Goal: Task Accomplishment & Management: Use online tool/utility

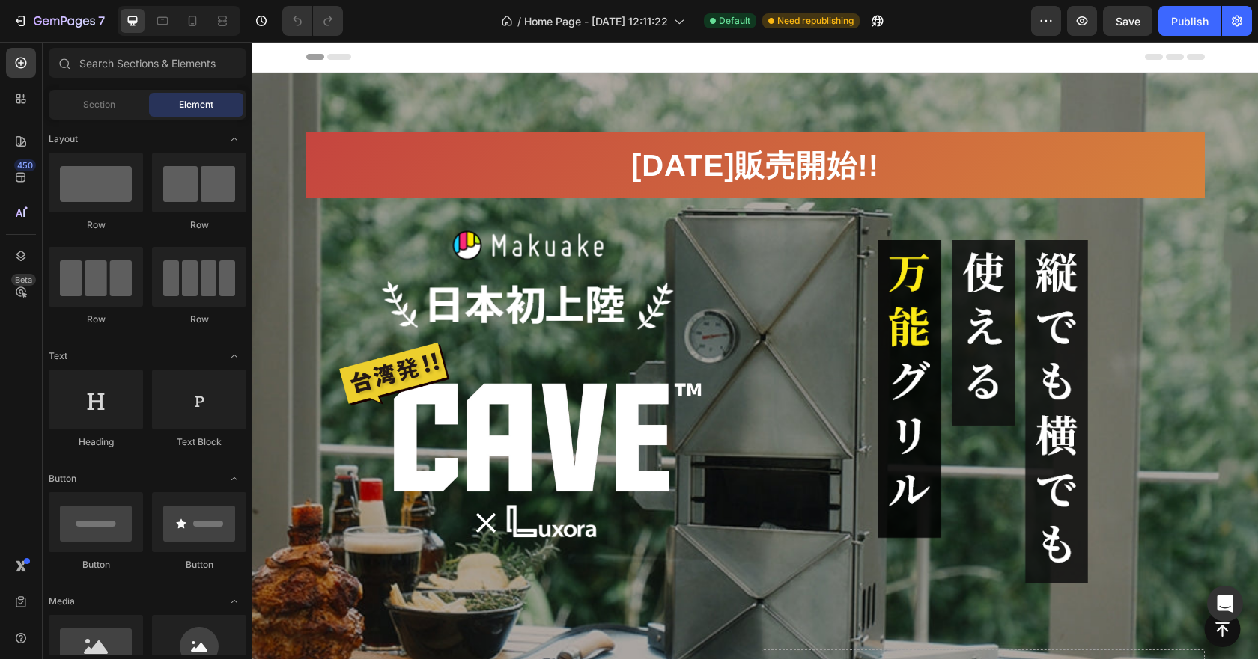
scroll to position [1123, 0]
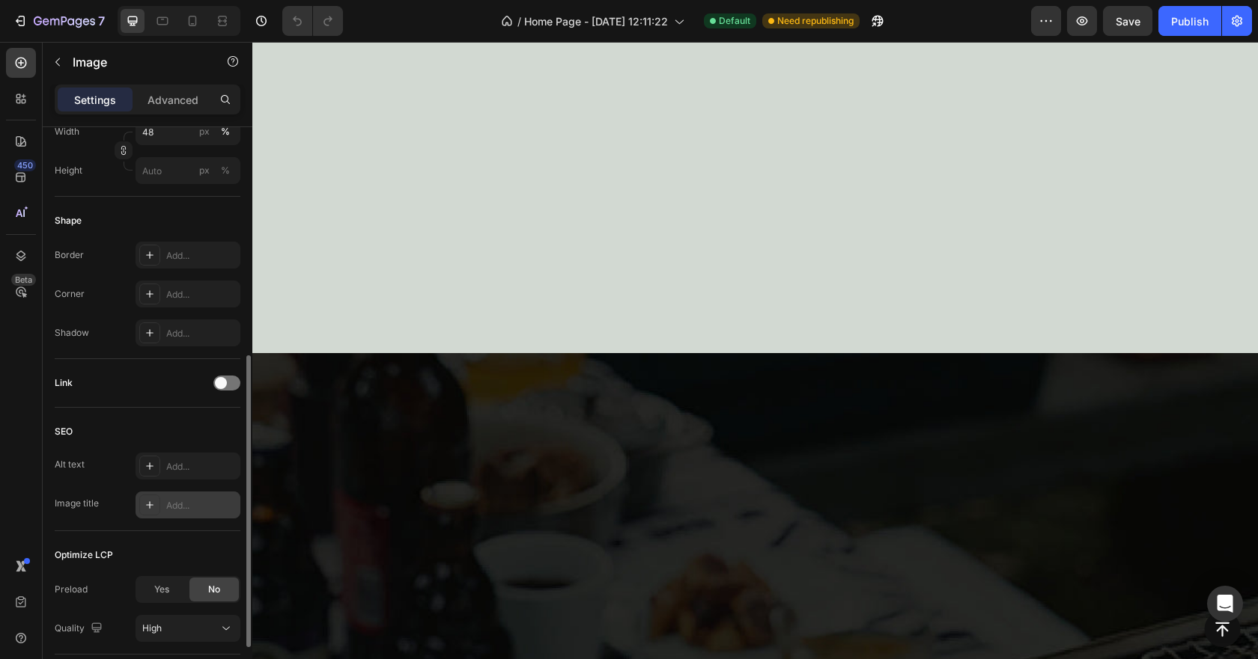
scroll to position [524, 0]
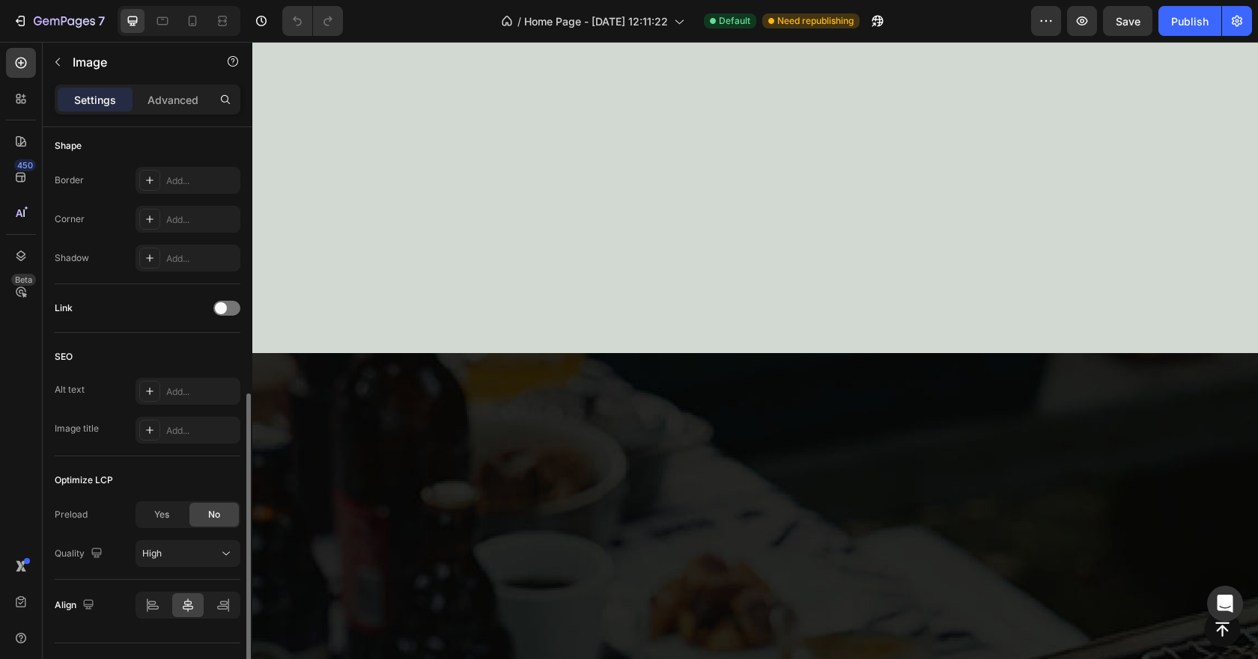
click at [230, 299] on div "Link" at bounding box center [148, 308] width 186 height 24
click at [230, 314] on div at bounding box center [226, 308] width 27 height 15
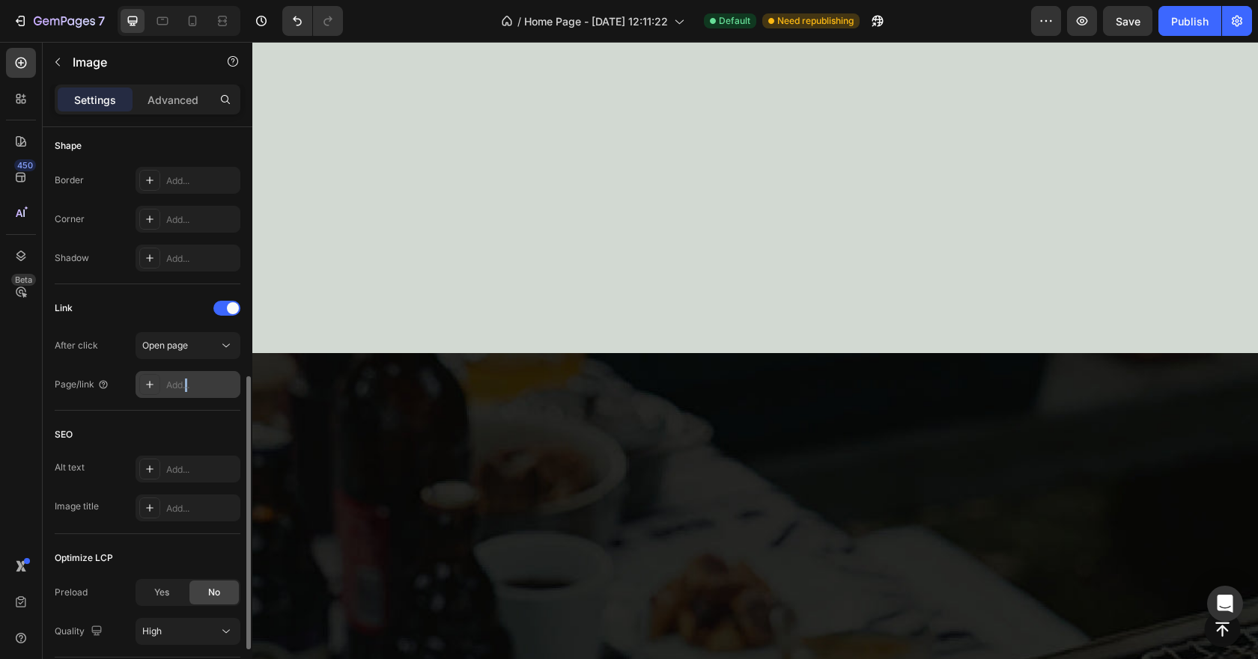
click at [186, 382] on div "Add..." at bounding box center [201, 385] width 70 height 13
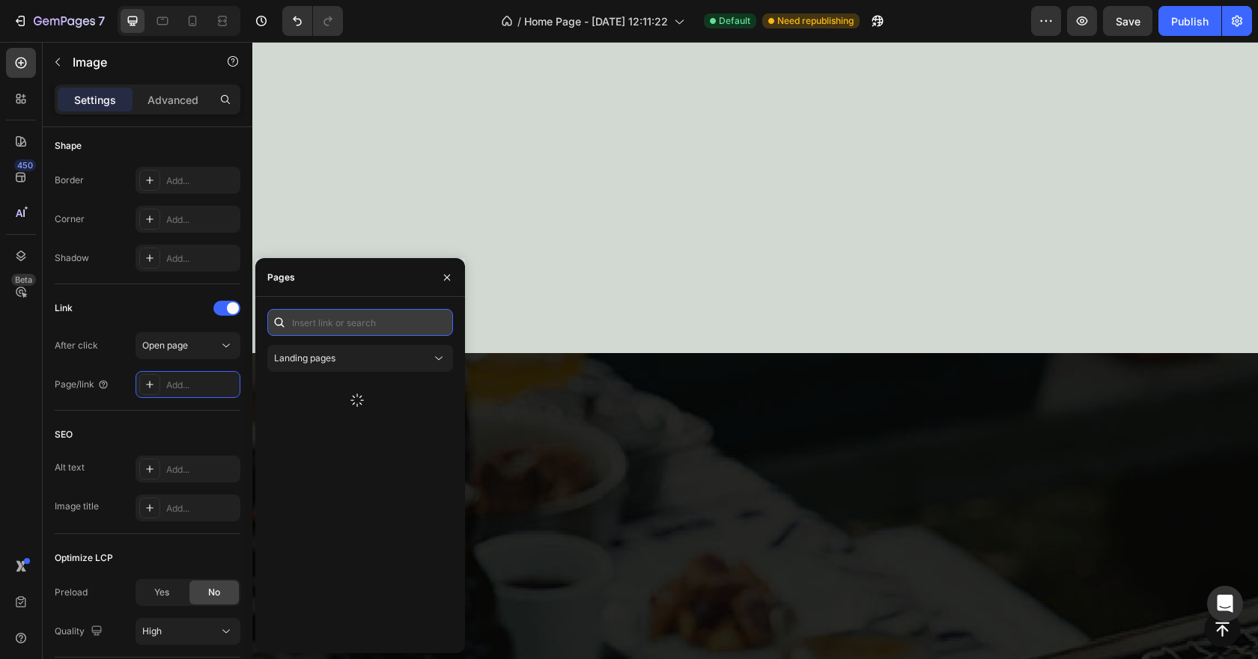
click at [326, 325] on input "text" at bounding box center [360, 322] width 186 height 27
paste input "[URL][DOMAIN_NAME]"
type input "[URL][DOMAIN_NAME]"
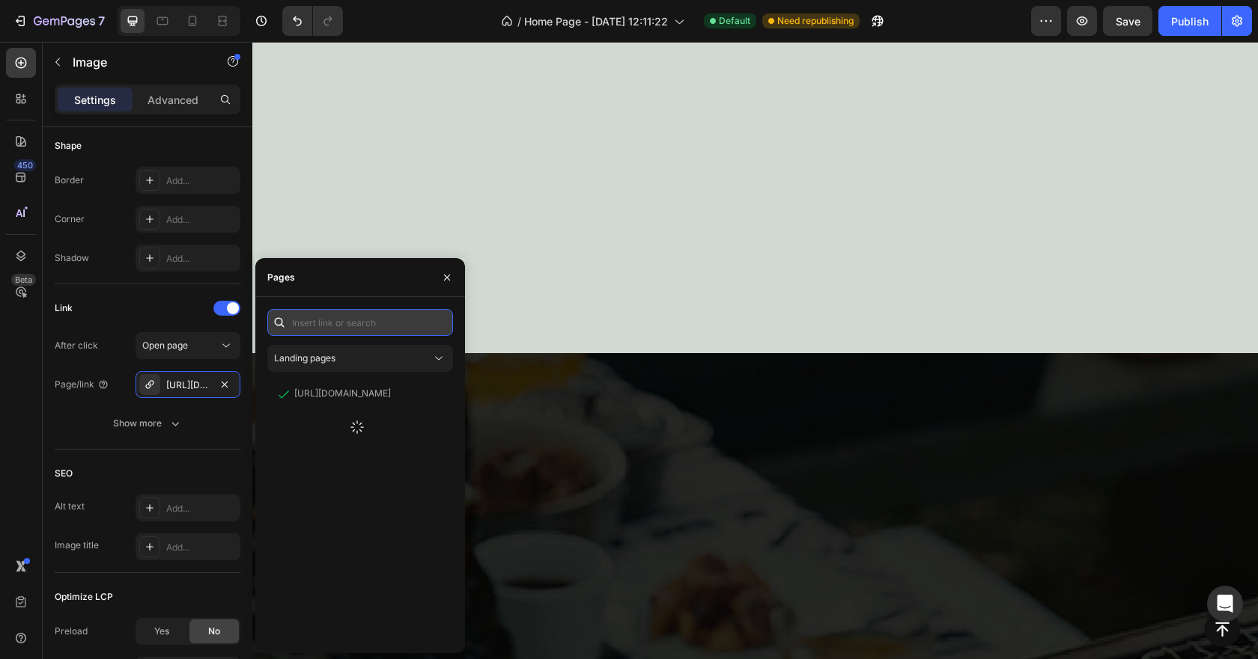
scroll to position [0, 0]
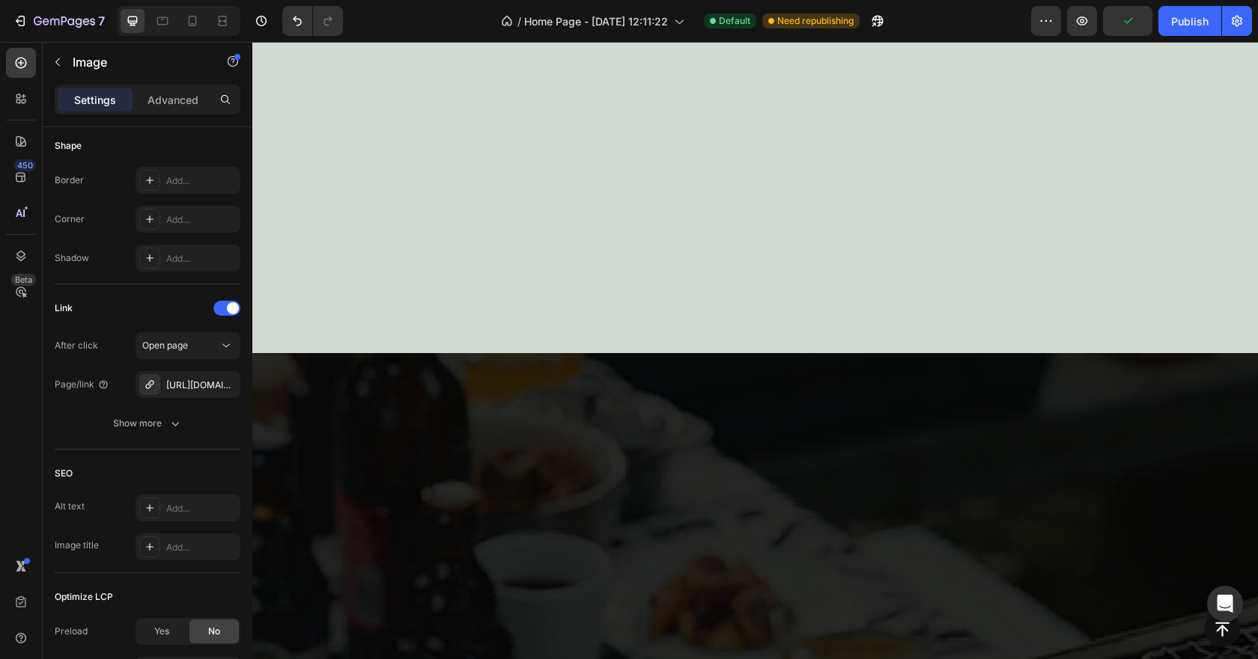
click at [168, 112] on div "Settings Advanced" at bounding box center [148, 100] width 186 height 30
click at [177, 106] on p "Advanced" at bounding box center [172, 100] width 51 height 16
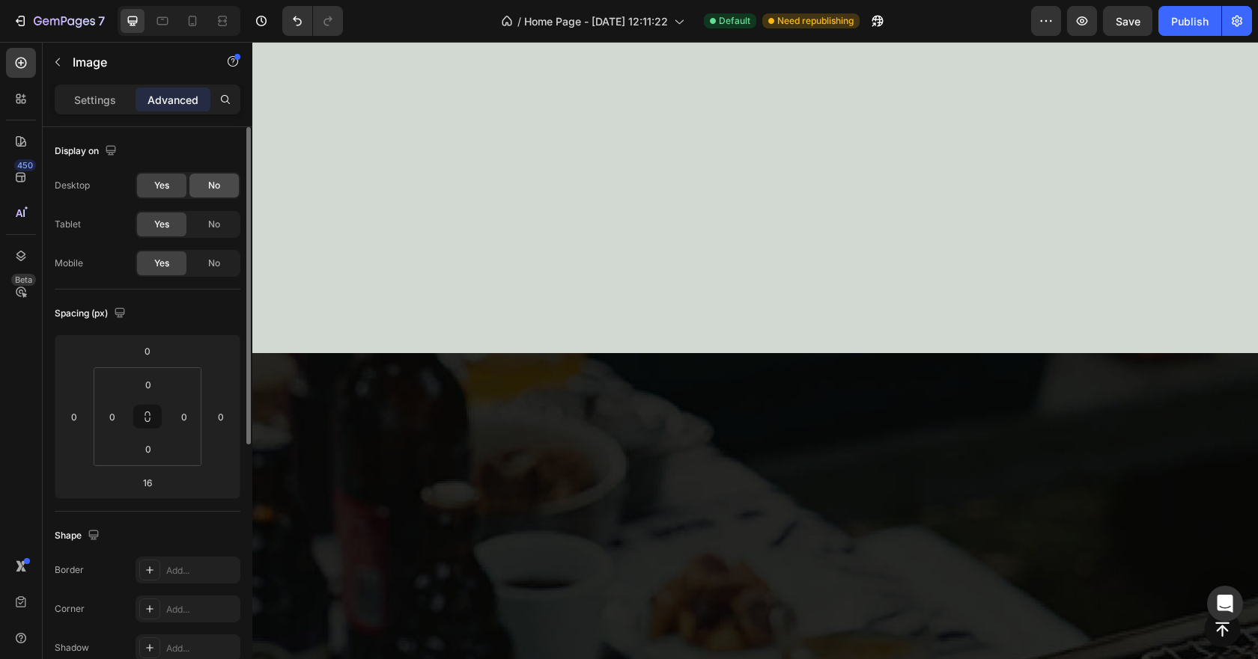
click at [203, 175] on div "No" at bounding box center [213, 186] width 49 height 24
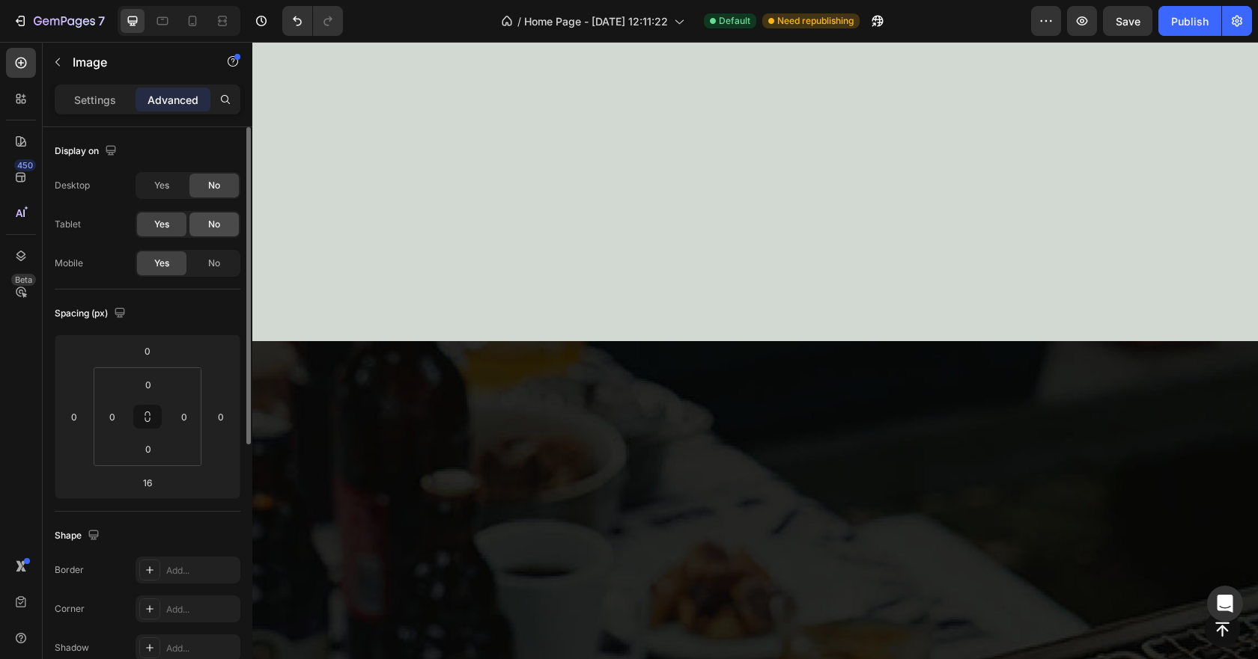
click at [210, 218] on span "No" at bounding box center [214, 224] width 12 height 13
click at [210, 261] on span "No" at bounding box center [214, 263] width 12 height 13
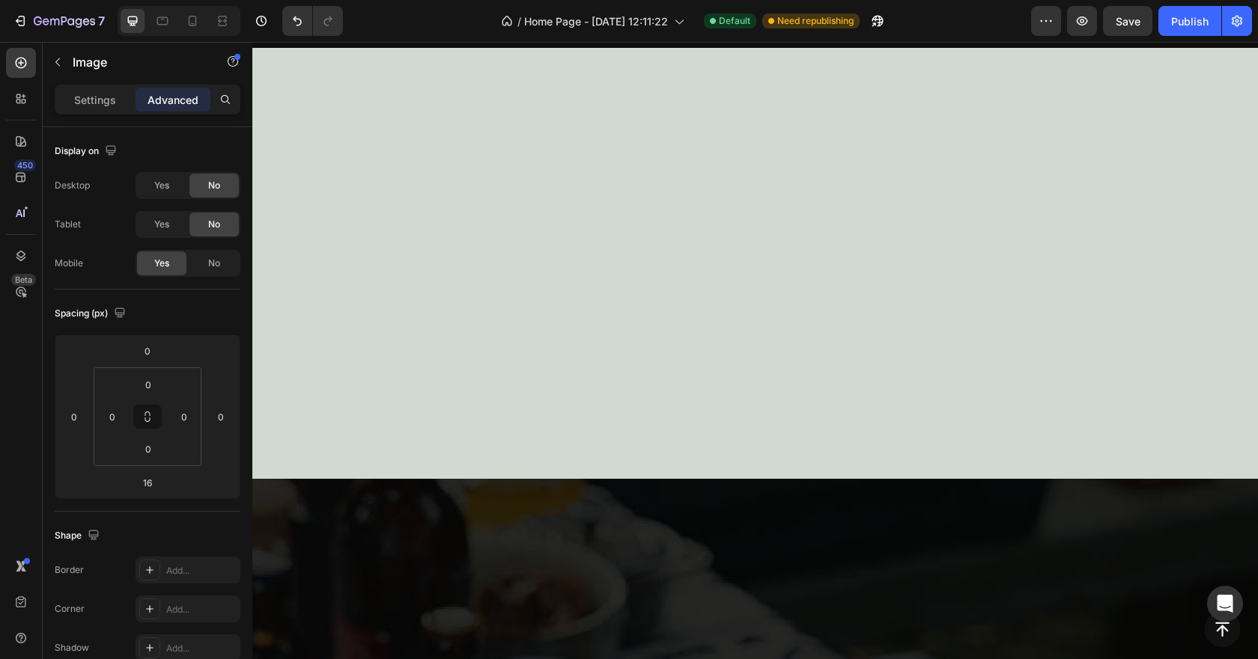
scroll to position [898, 0]
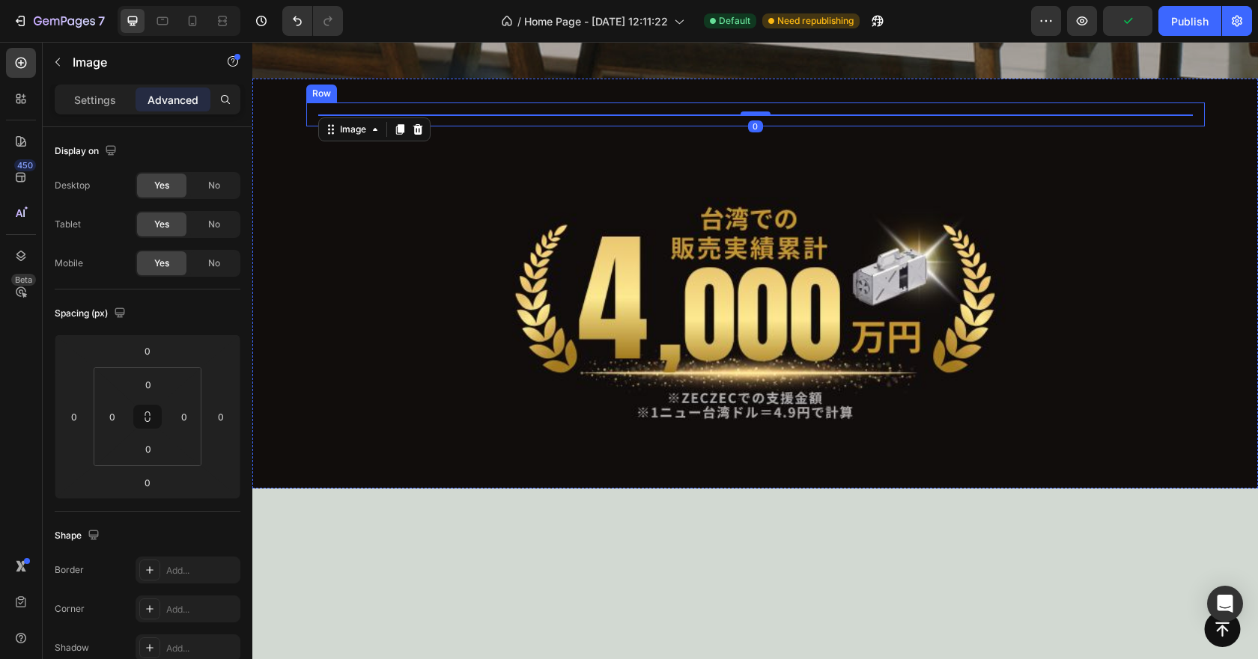
scroll to position [599, 0]
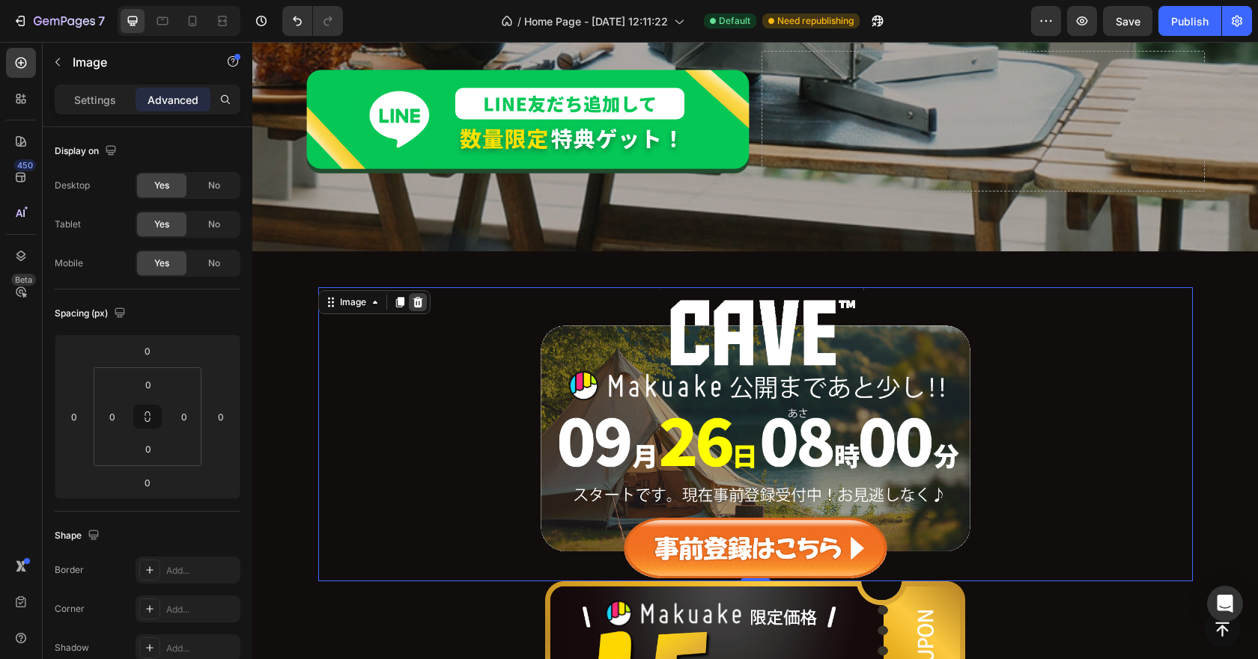
click at [412, 303] on icon at bounding box center [418, 302] width 12 height 12
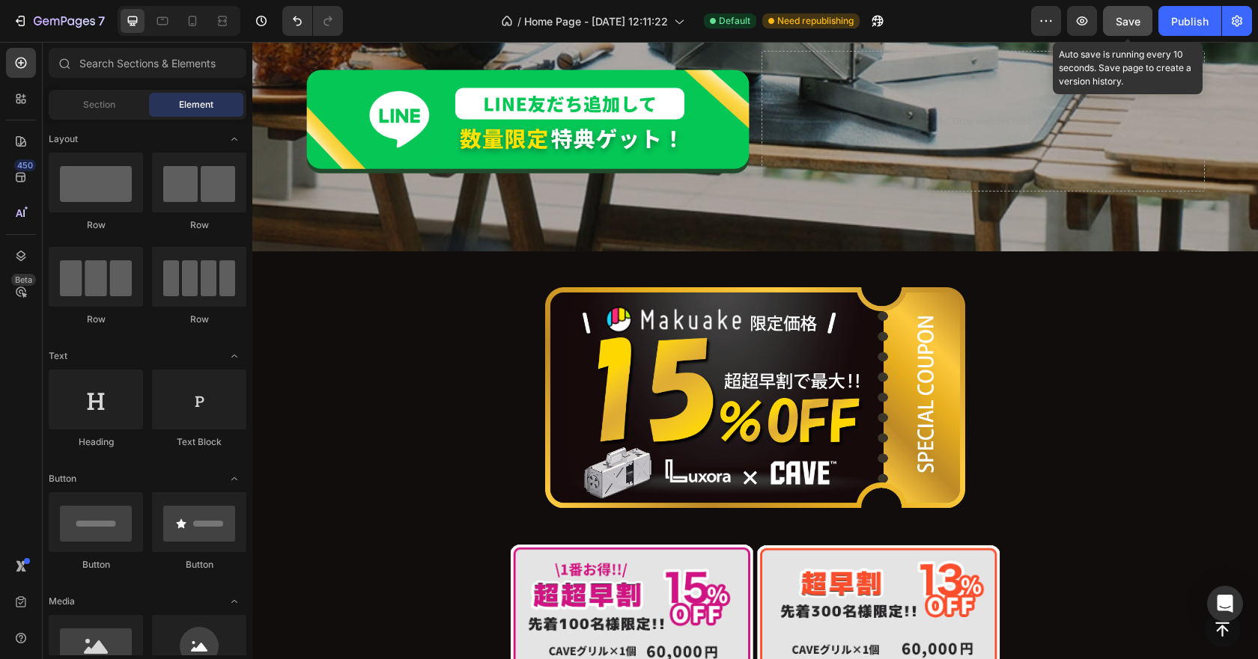
click at [1112, 19] on button "Save" at bounding box center [1127, 21] width 49 height 30
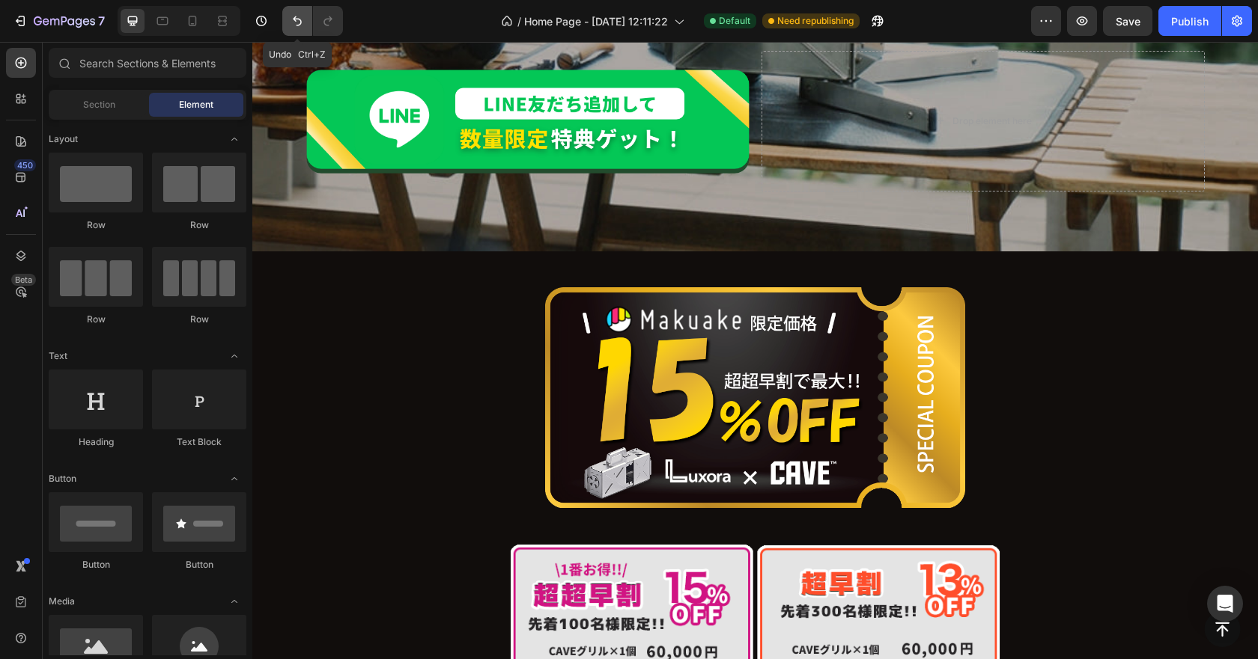
click at [294, 18] on icon "Undo/Redo" at bounding box center [297, 21] width 9 height 10
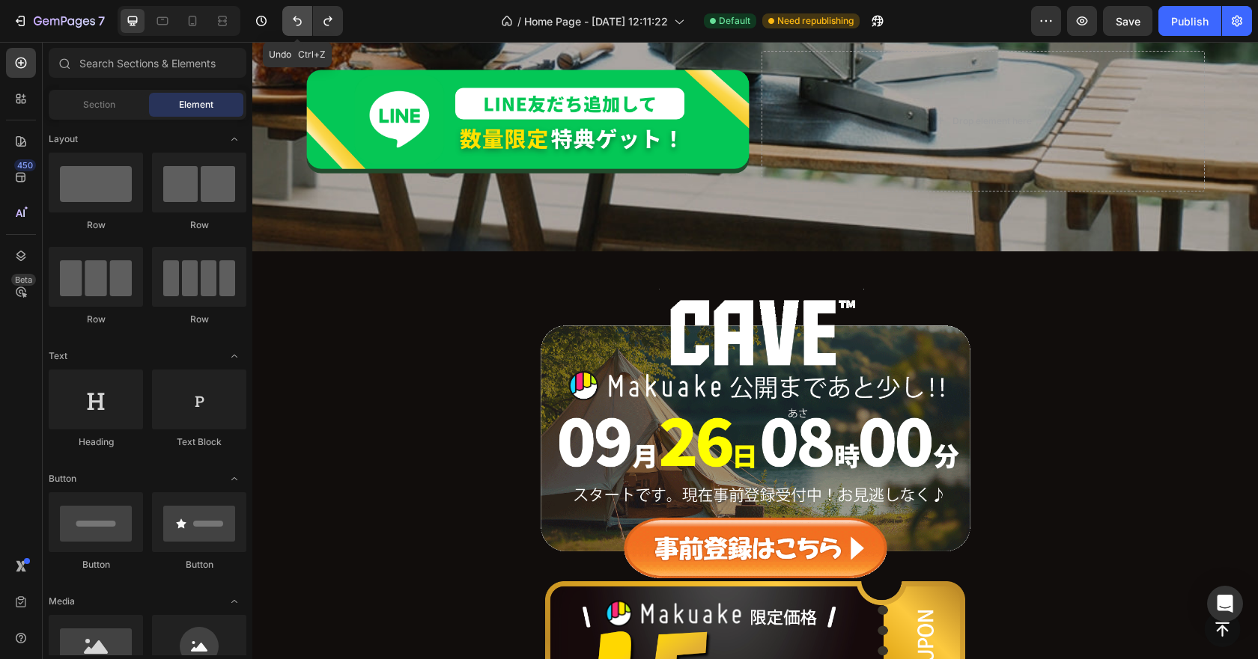
click at [294, 18] on icon "Undo/Redo" at bounding box center [297, 21] width 9 height 10
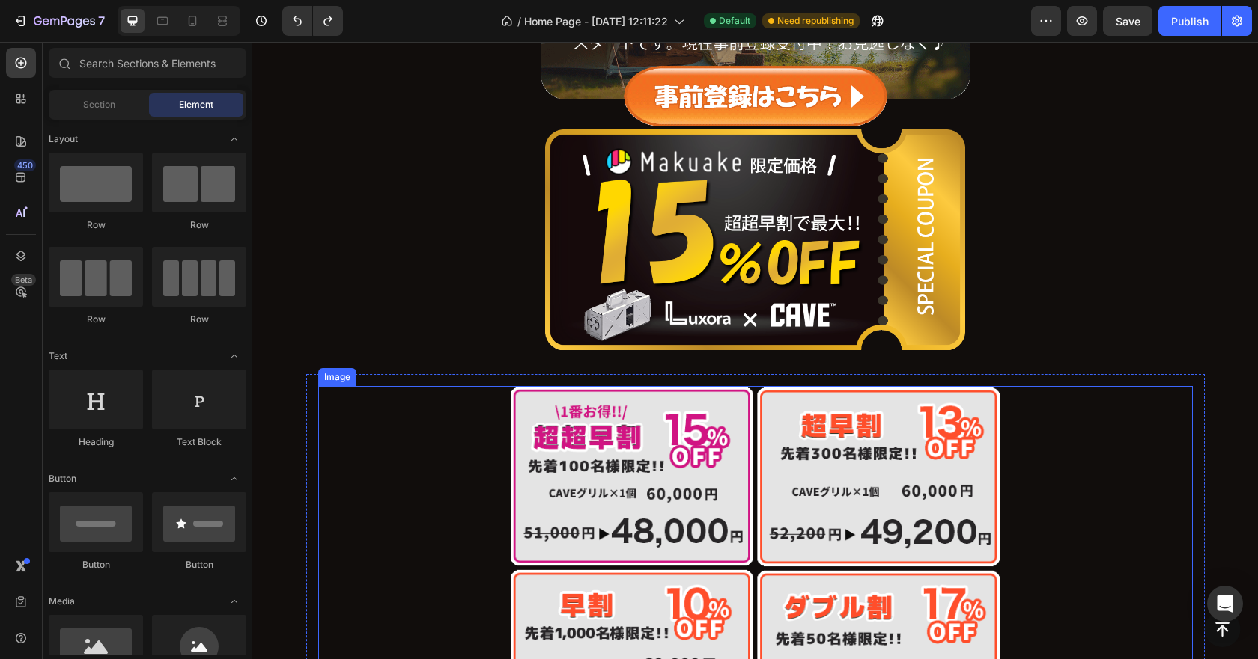
scroll to position [1273, 0]
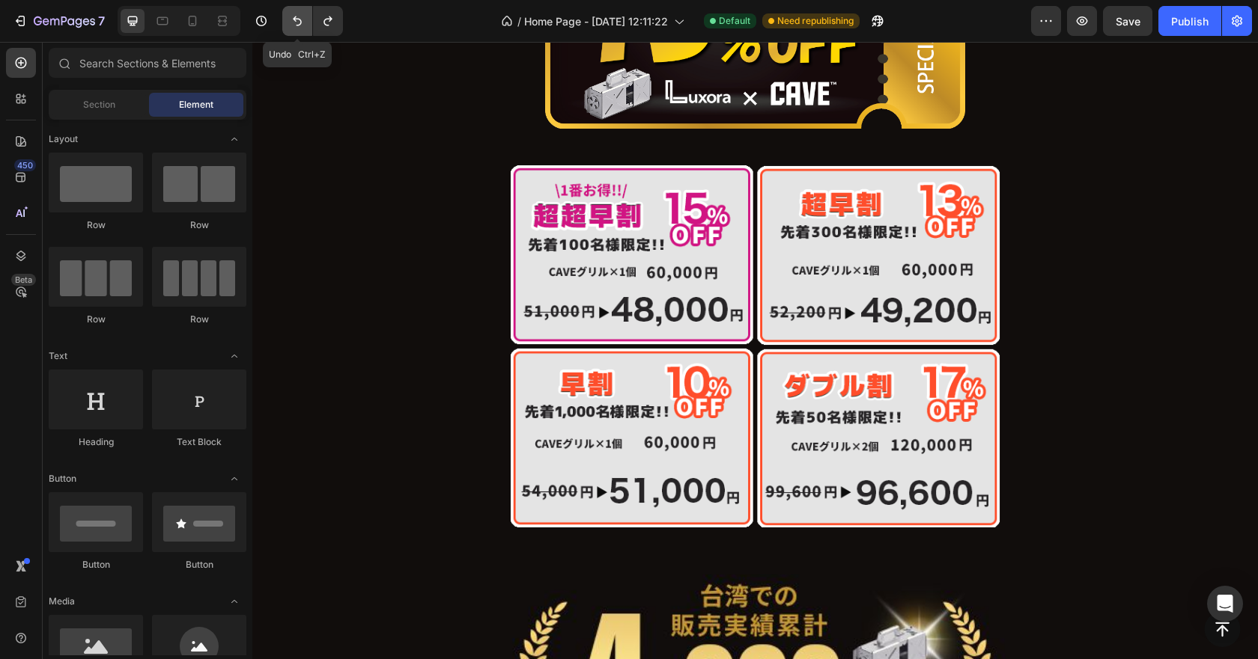
click at [294, 28] on button "Undo/Redo" at bounding box center [297, 21] width 30 height 30
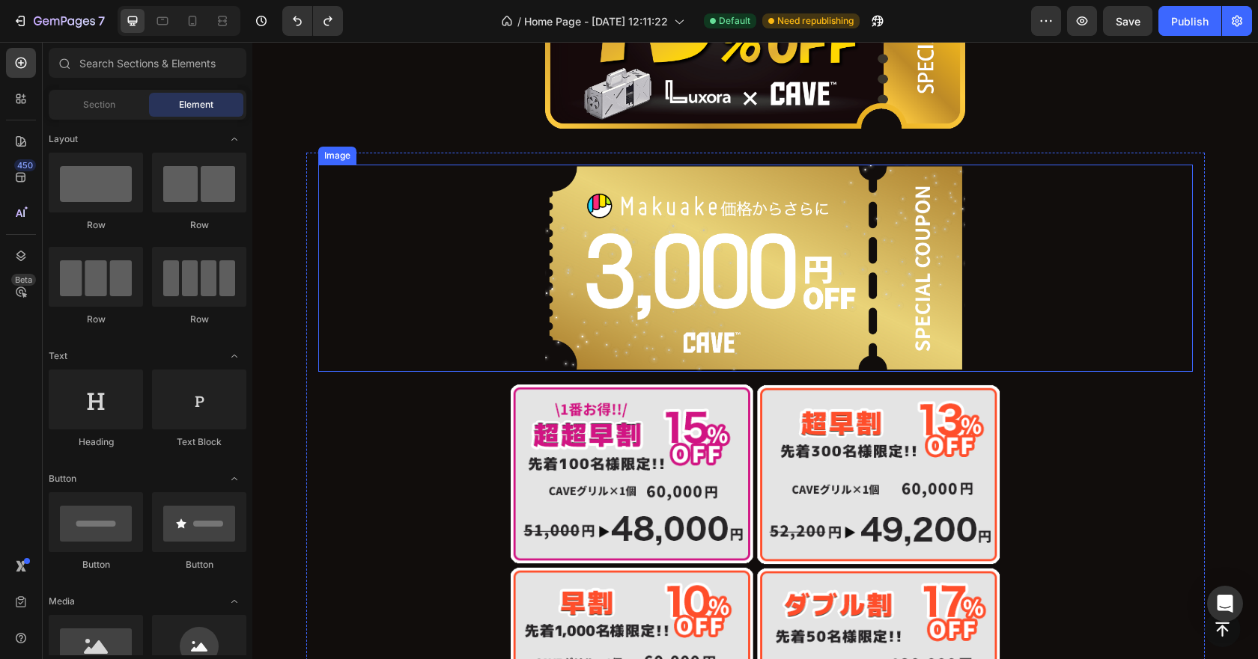
scroll to position [898, 0]
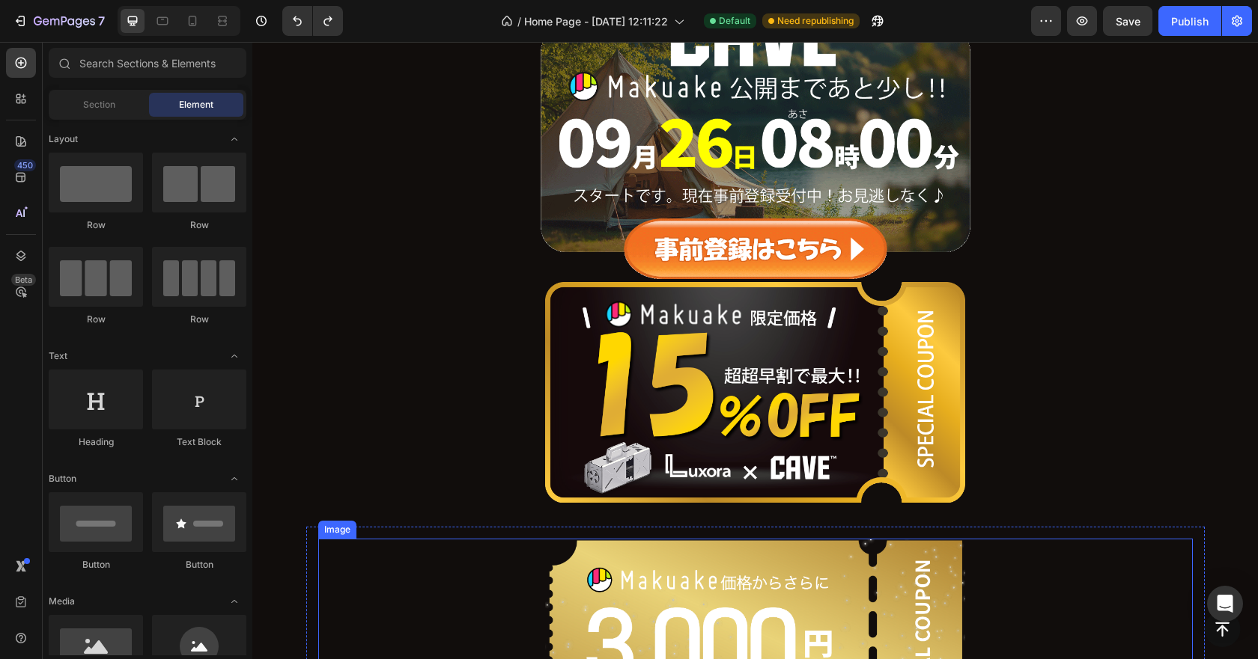
click at [948, 174] on img at bounding box center [755, 135] width 437 height 294
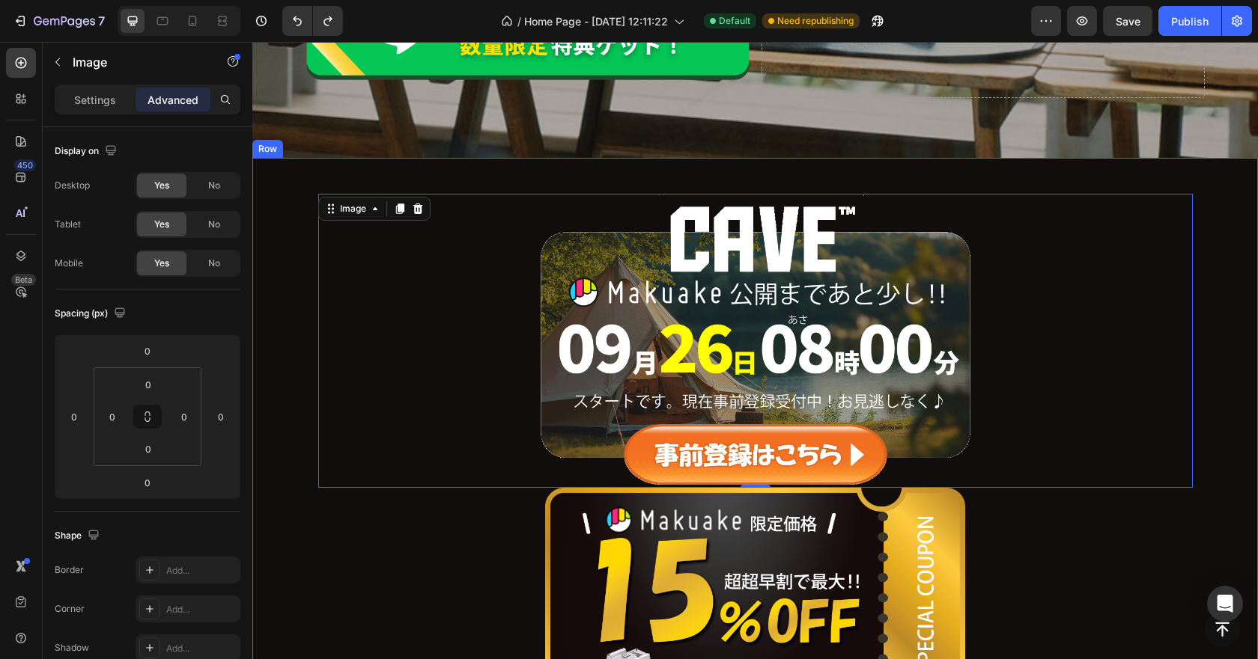
scroll to position [674, 0]
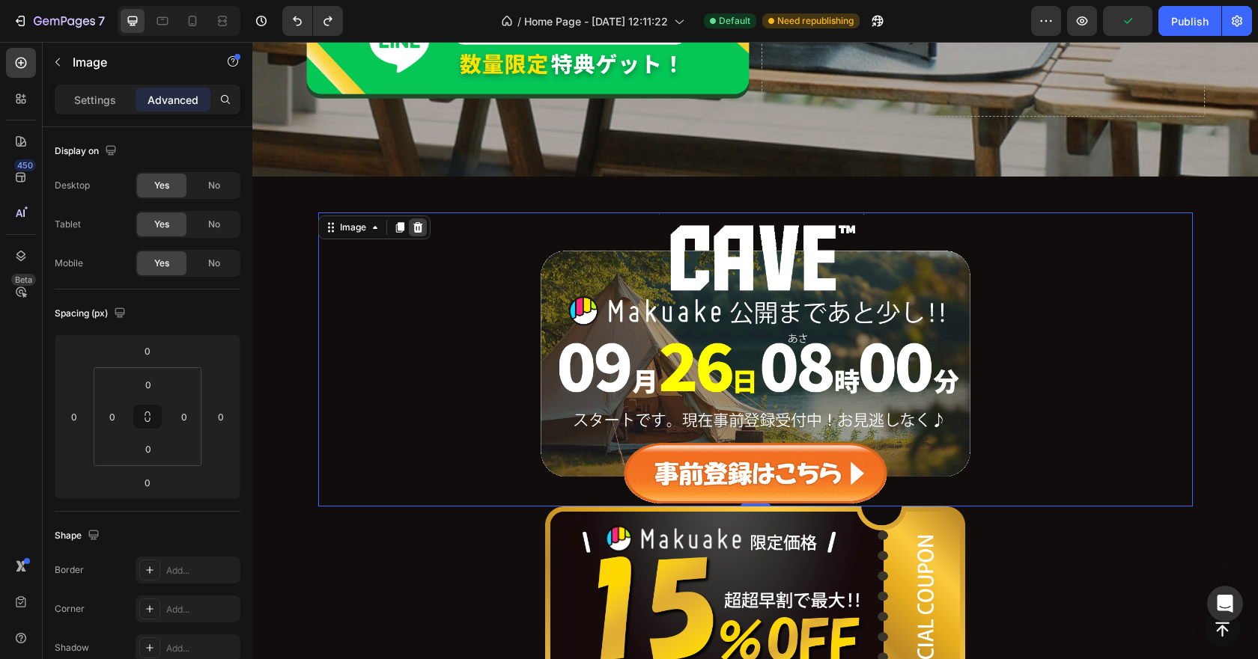
click at [414, 223] on icon at bounding box center [417, 227] width 10 height 10
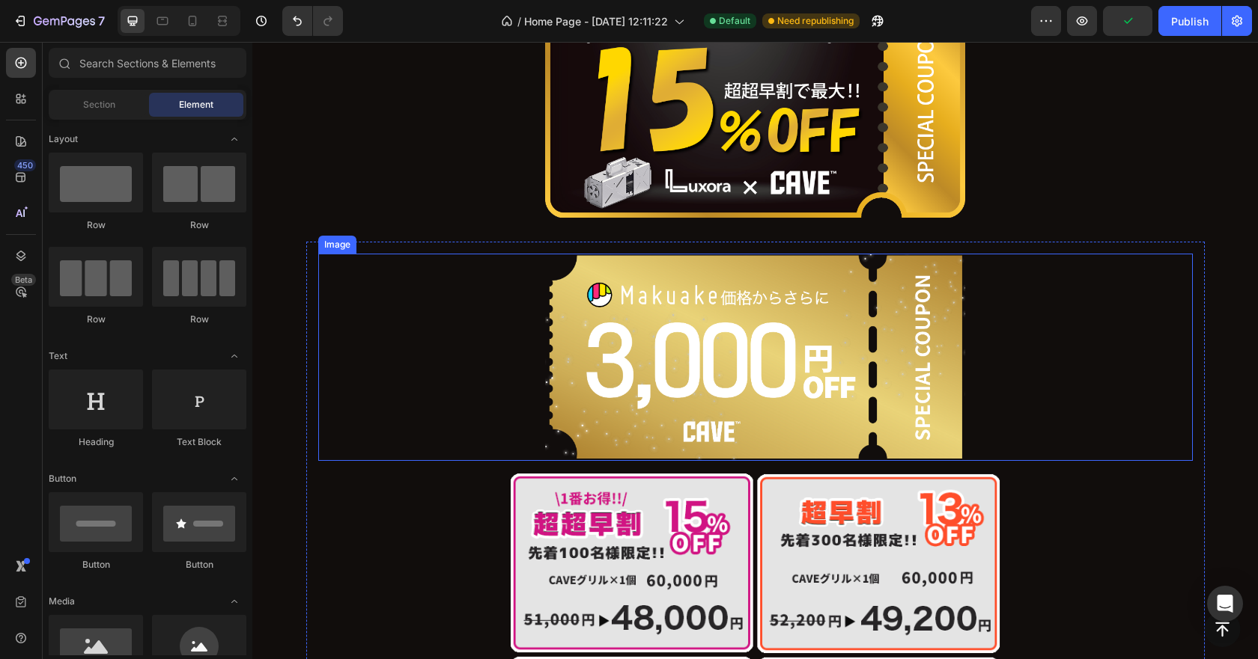
scroll to position [898, 0]
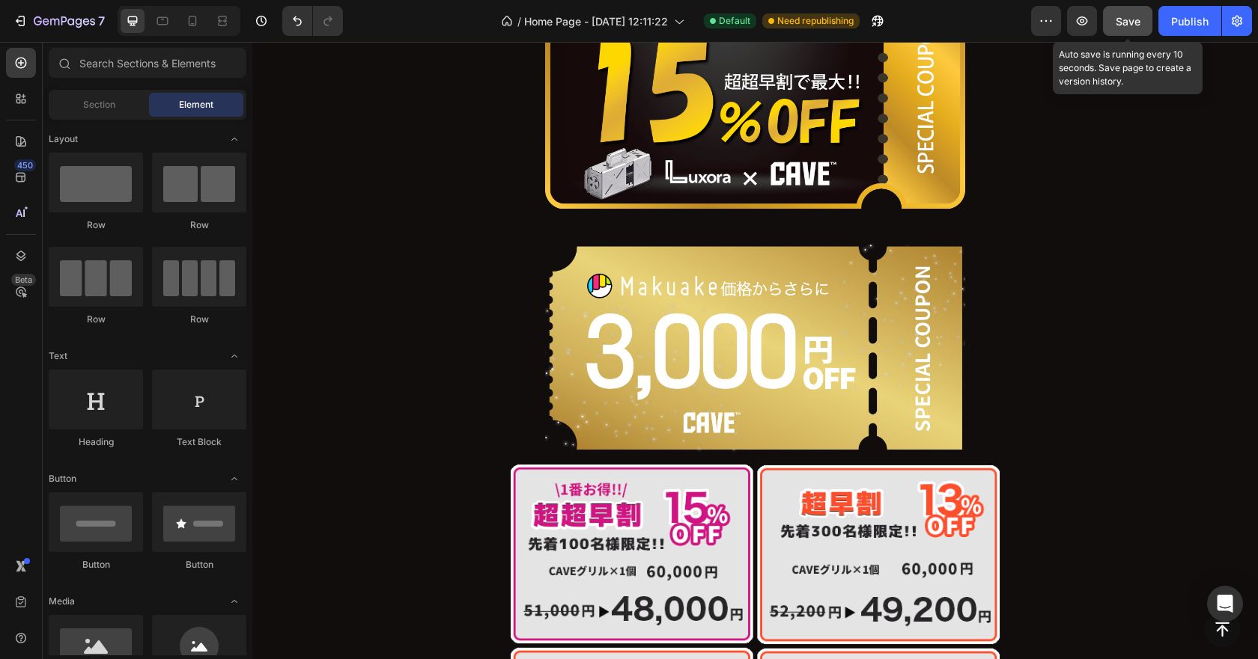
click at [1122, 22] on span "Save" at bounding box center [1127, 21] width 25 height 13
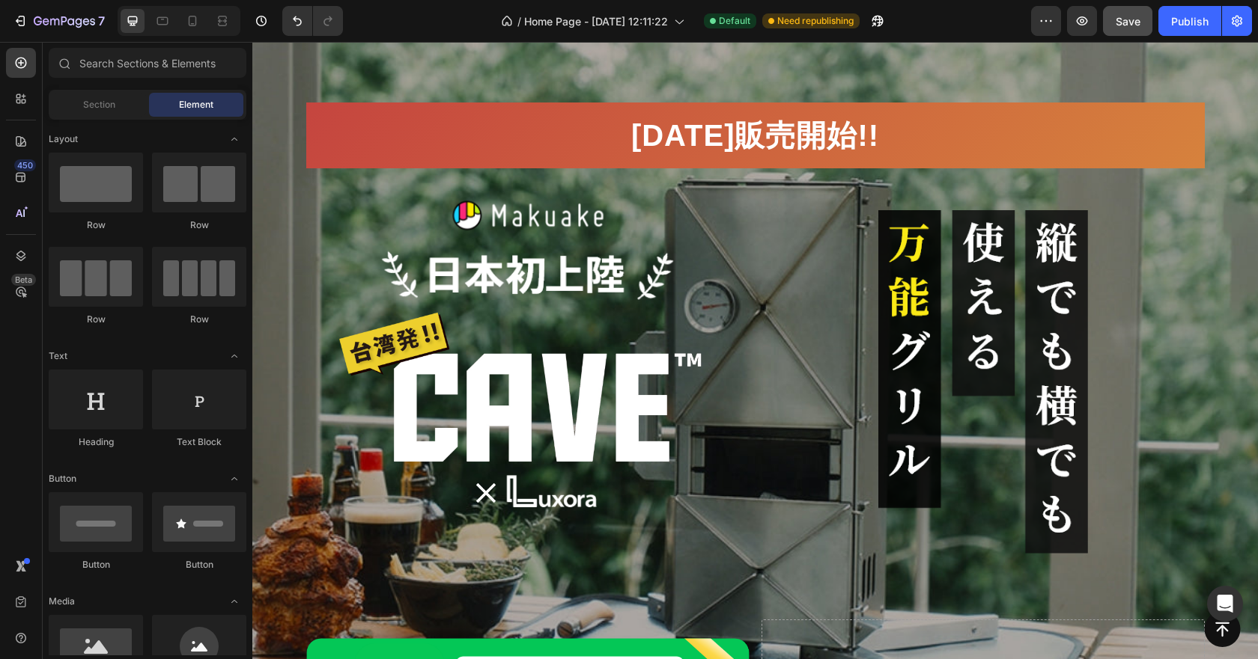
scroll to position [0, 0]
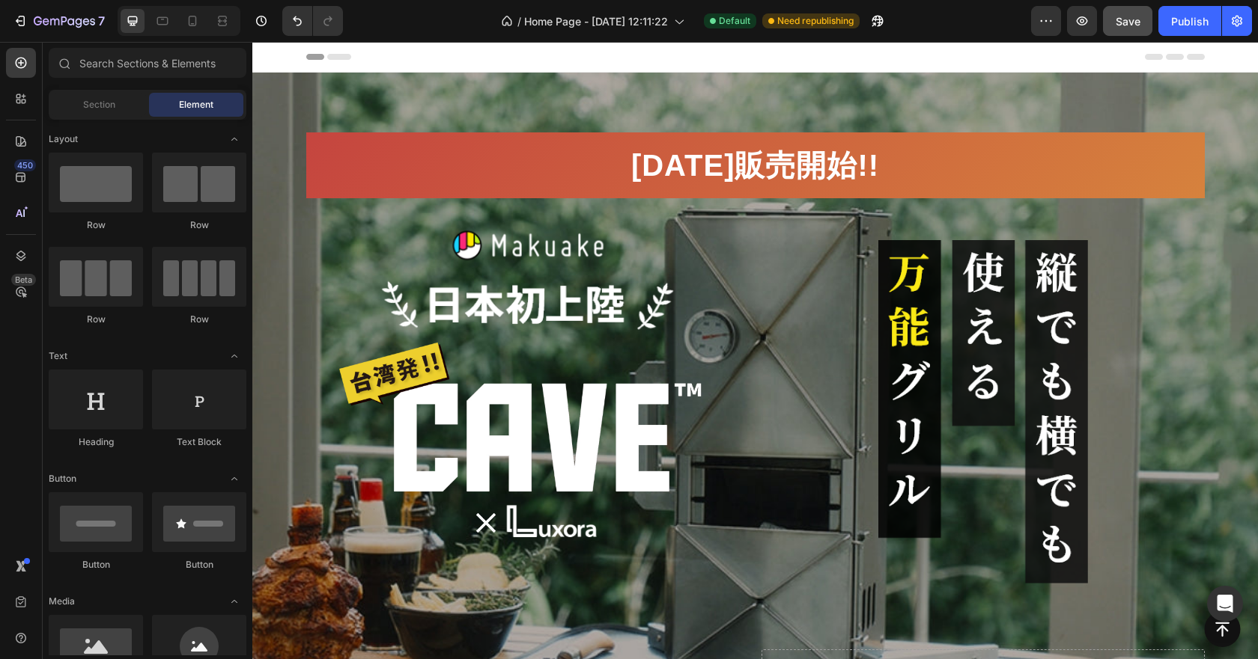
drag, startPoint x: 1257, startPoint y: 183, endPoint x: 1509, endPoint y: 79, distance: 272.9
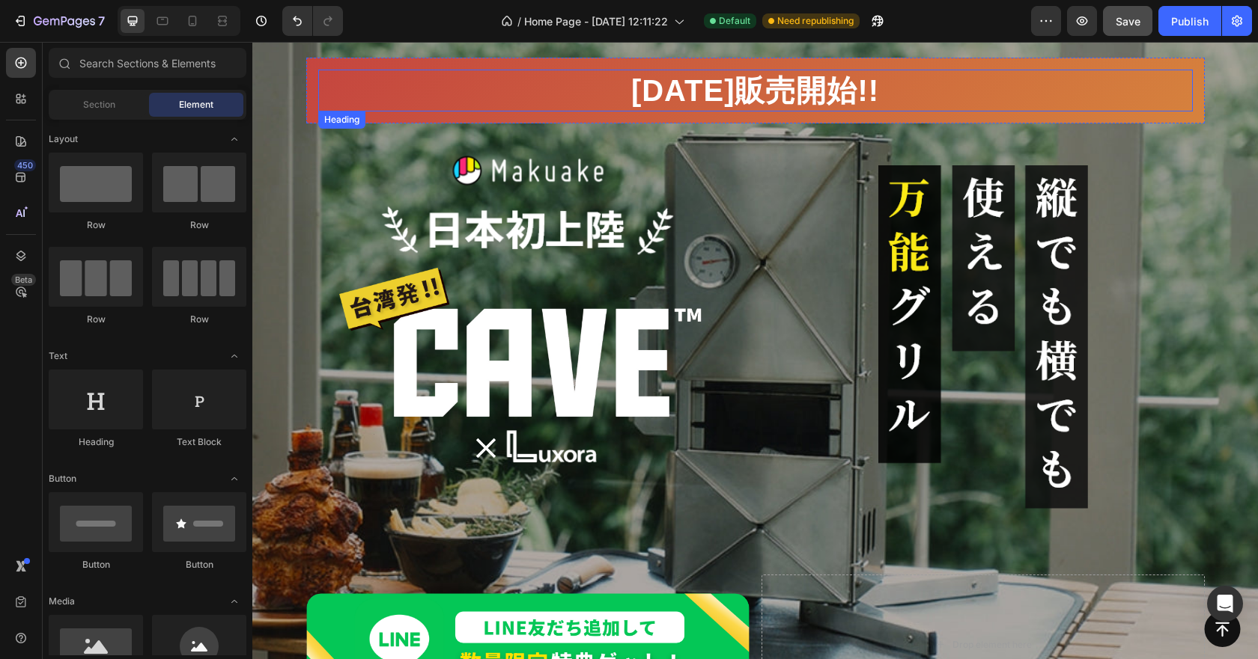
click at [821, 90] on h2 "[DATE]販売開始!!" at bounding box center [755, 91] width 874 height 42
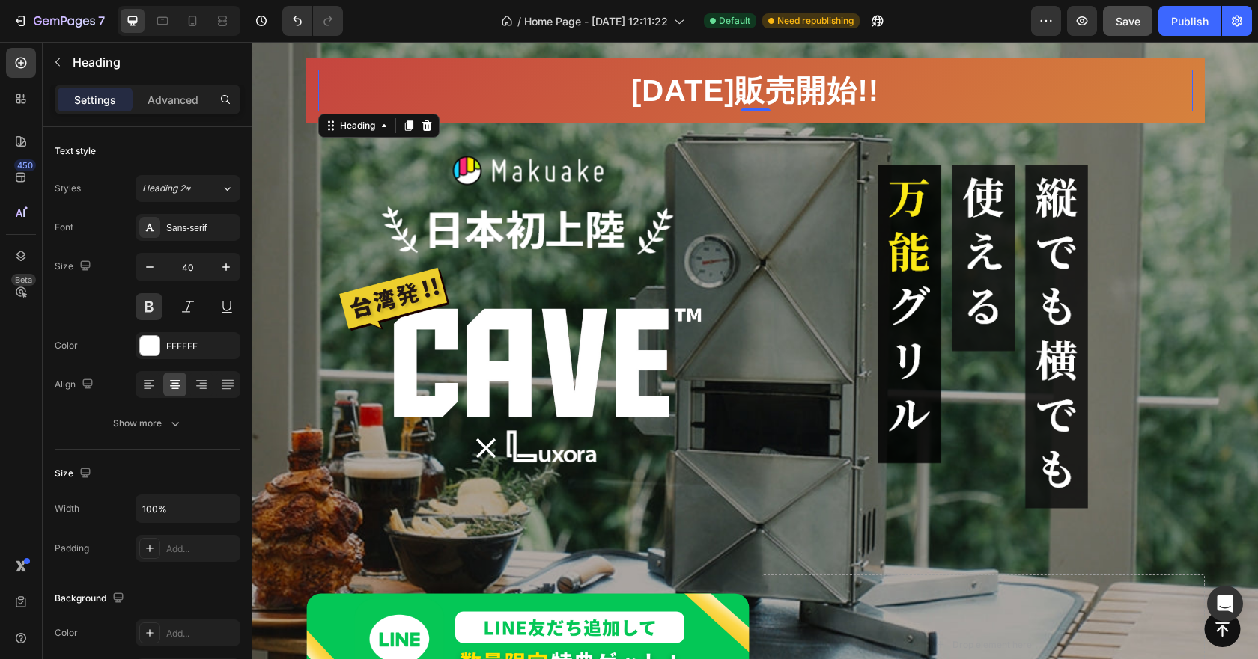
click at [821, 90] on h2 "[DATE]販売開始!!" at bounding box center [755, 91] width 874 height 42
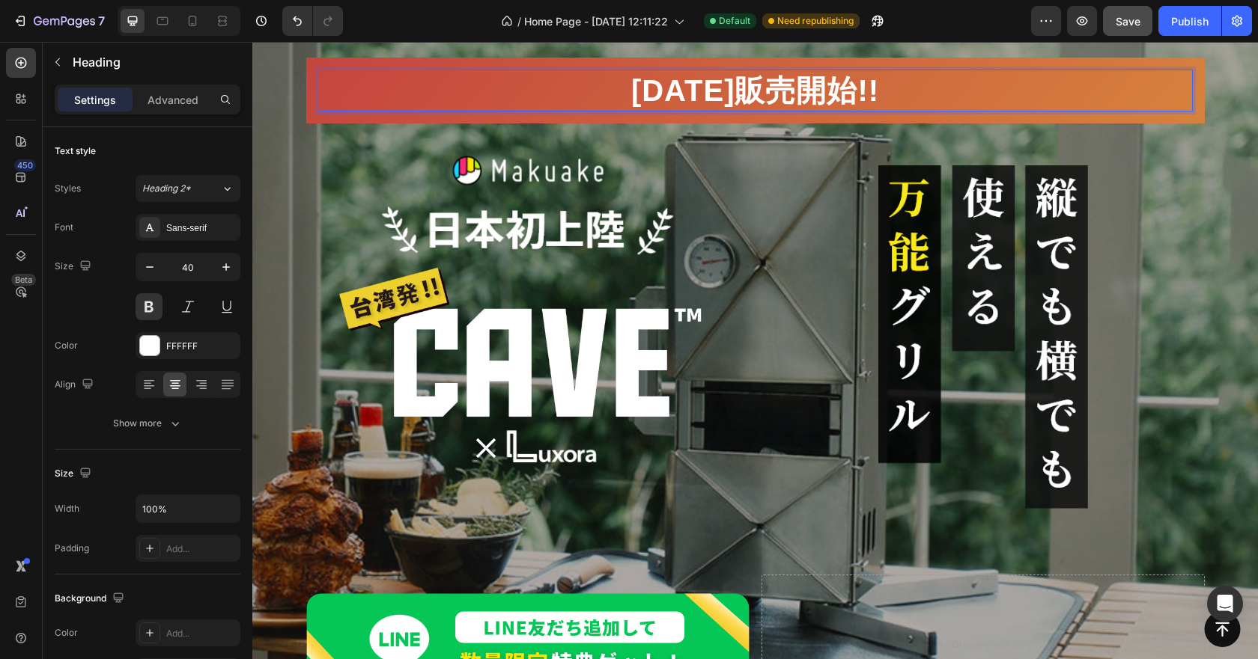
click at [723, 91] on p "[DATE]販売開始!!" at bounding box center [755, 90] width 871 height 39
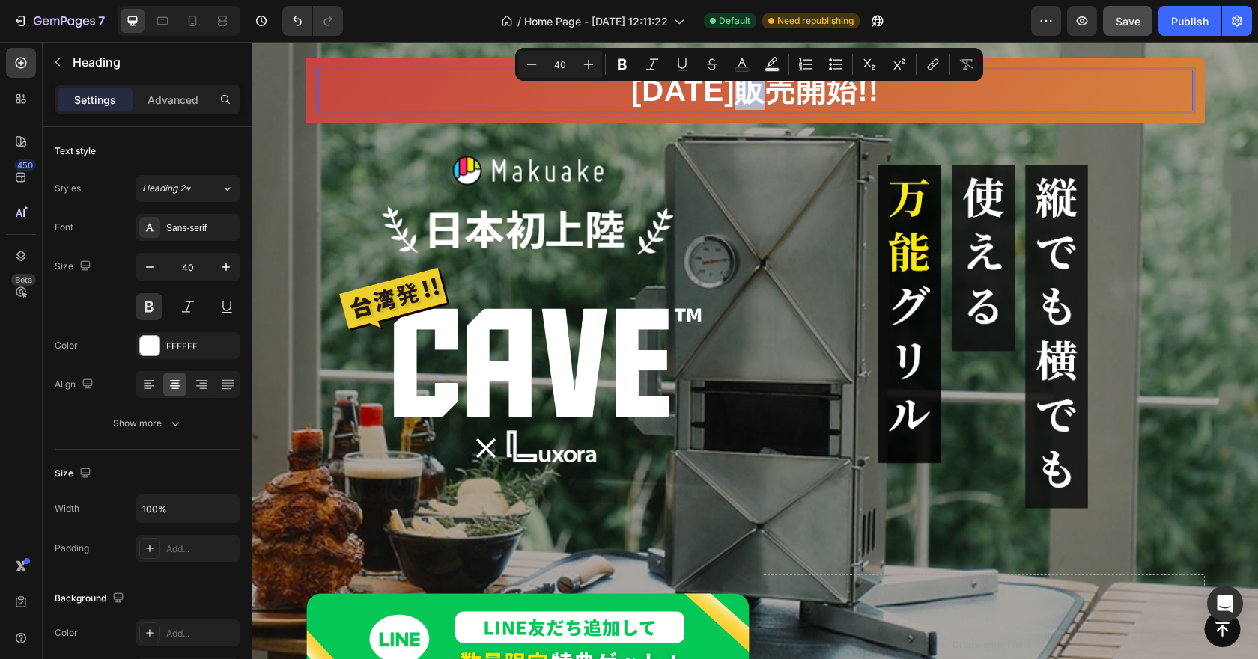
click at [741, 91] on p "[DATE]販売開始!!" at bounding box center [755, 90] width 871 height 39
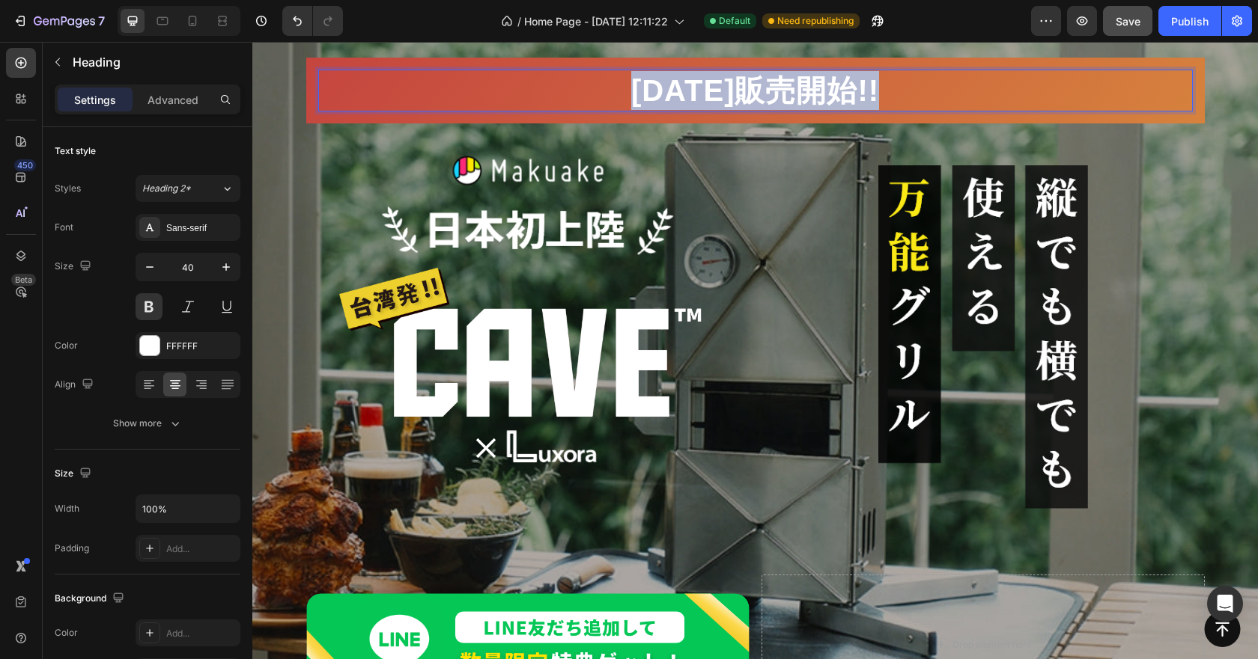
drag, startPoint x: 558, startPoint y: 86, endPoint x: 895, endPoint y: 87, distance: 337.6
click at [895, 87] on p "[DATE]販売開始!!" at bounding box center [755, 90] width 871 height 39
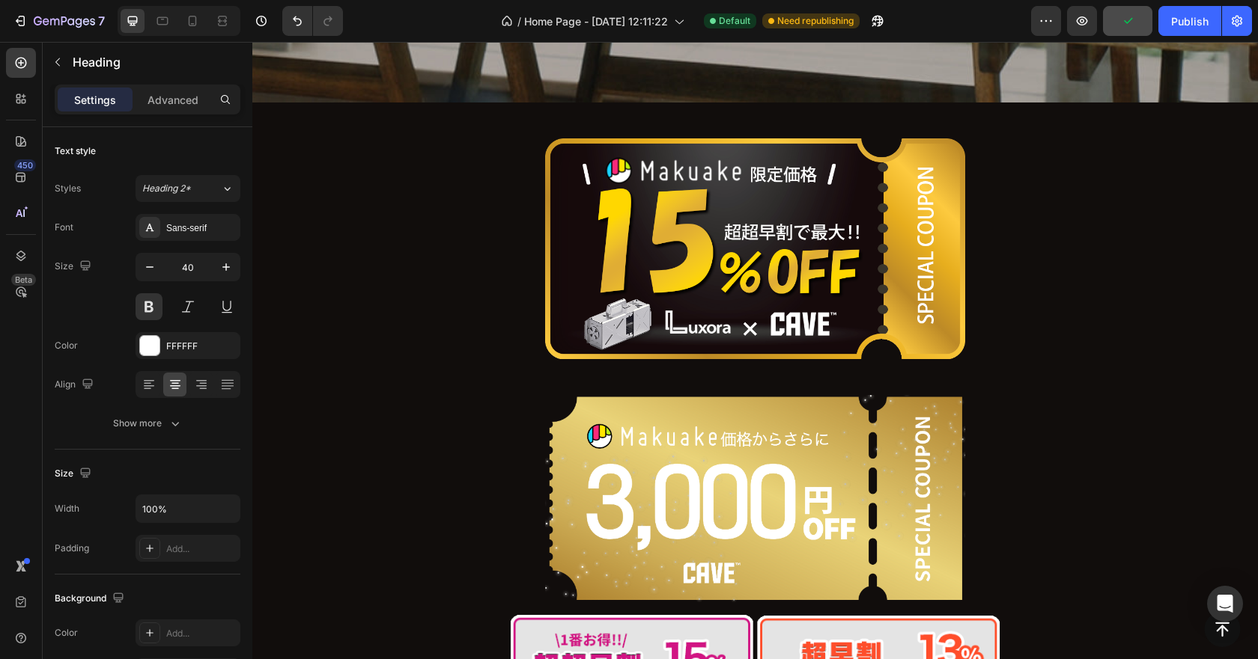
scroll to position [749, 0]
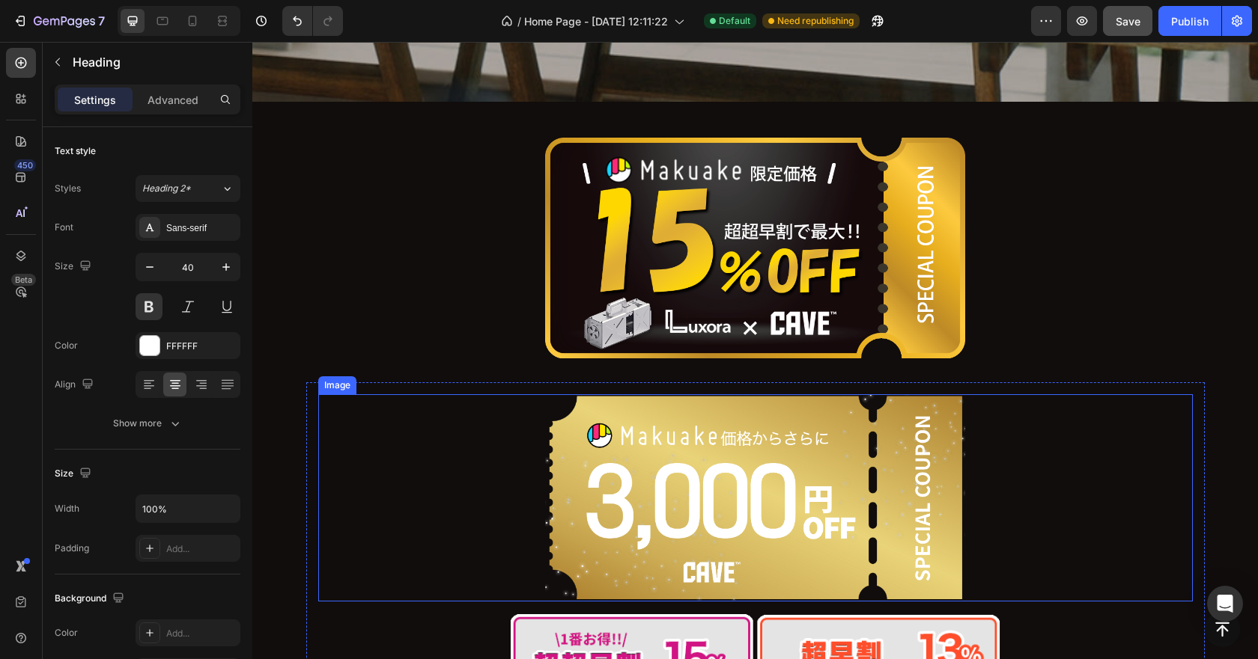
click at [823, 447] on img at bounding box center [755, 497] width 420 height 207
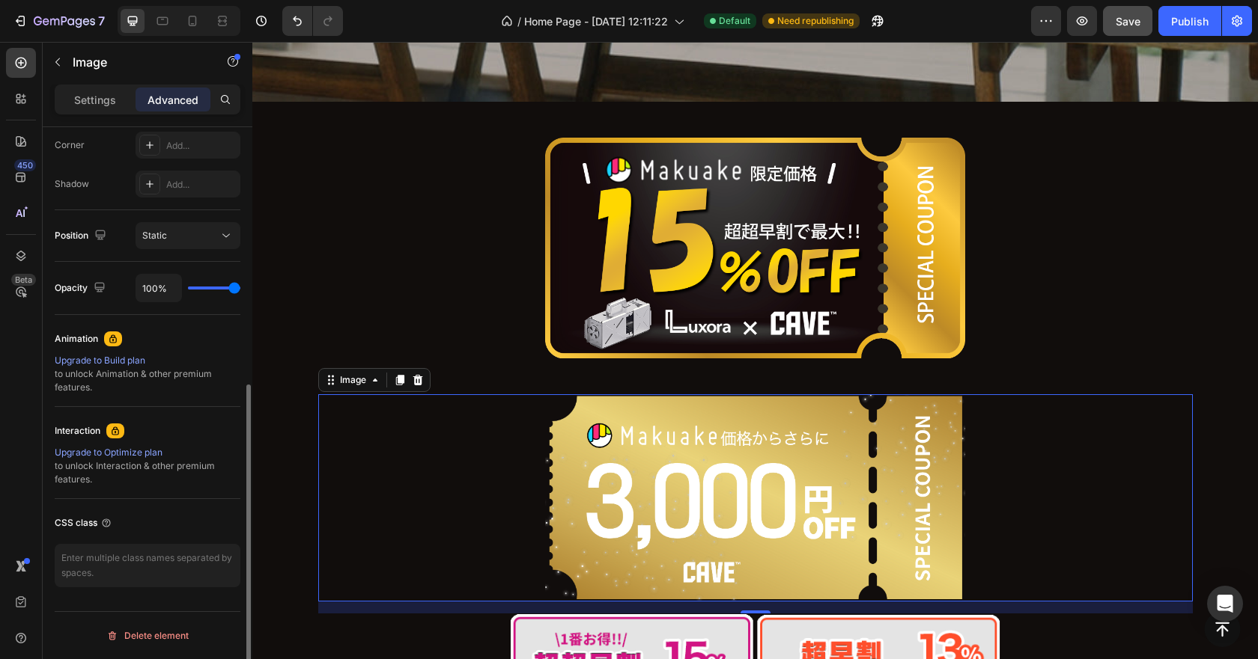
scroll to position [165, 0]
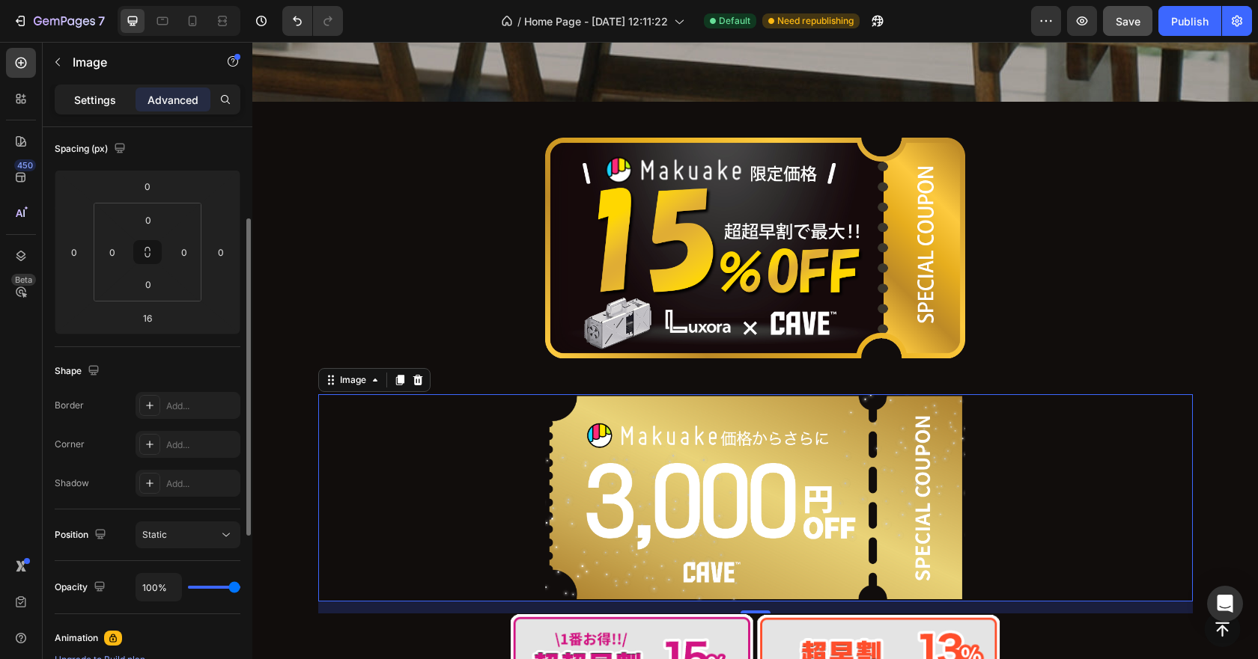
click at [103, 107] on p "Settings" at bounding box center [95, 100] width 42 height 16
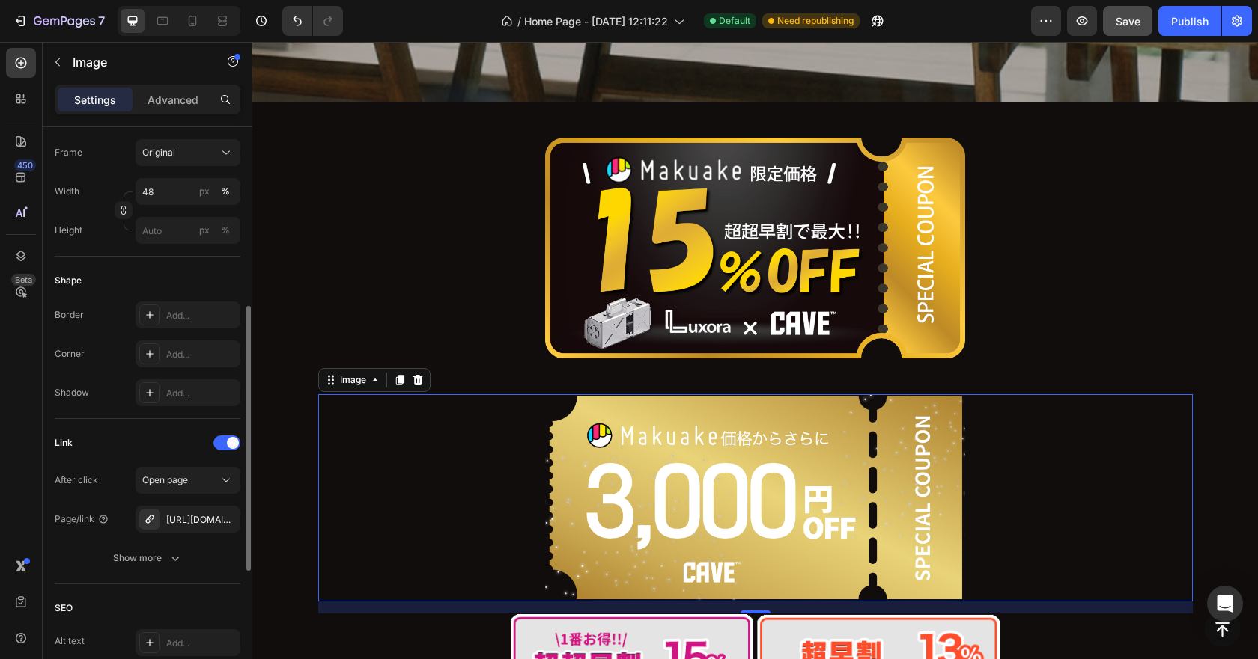
scroll to position [539, 0]
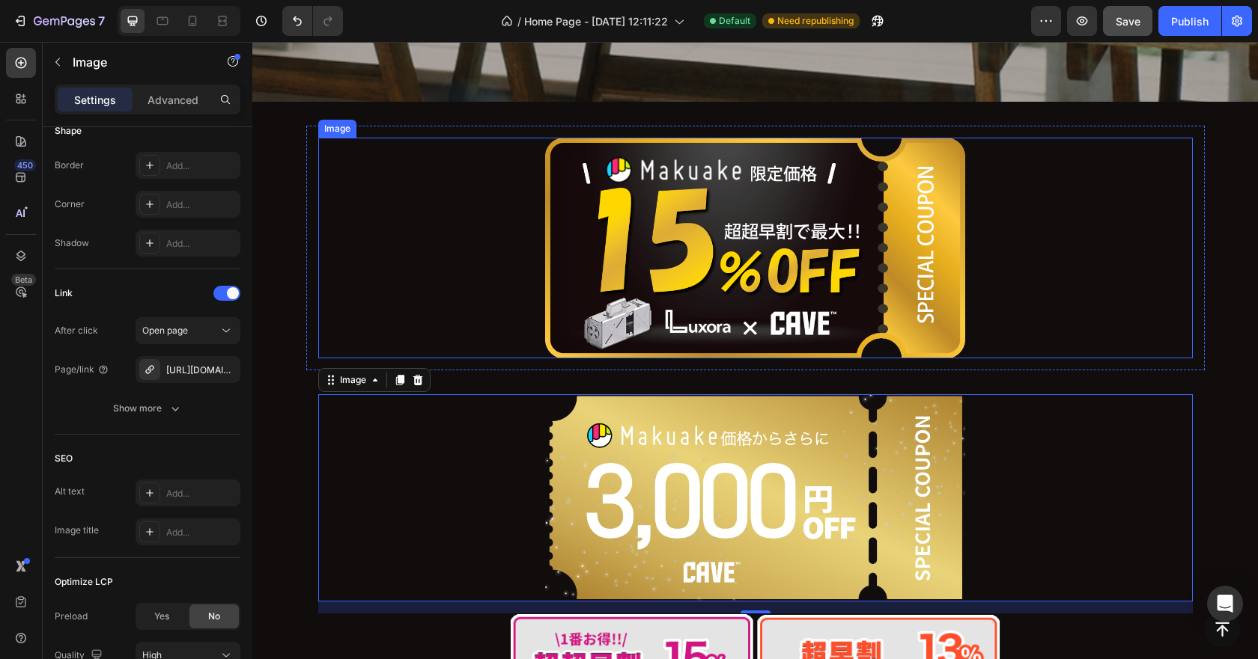
click at [984, 311] on link at bounding box center [755, 248] width 874 height 221
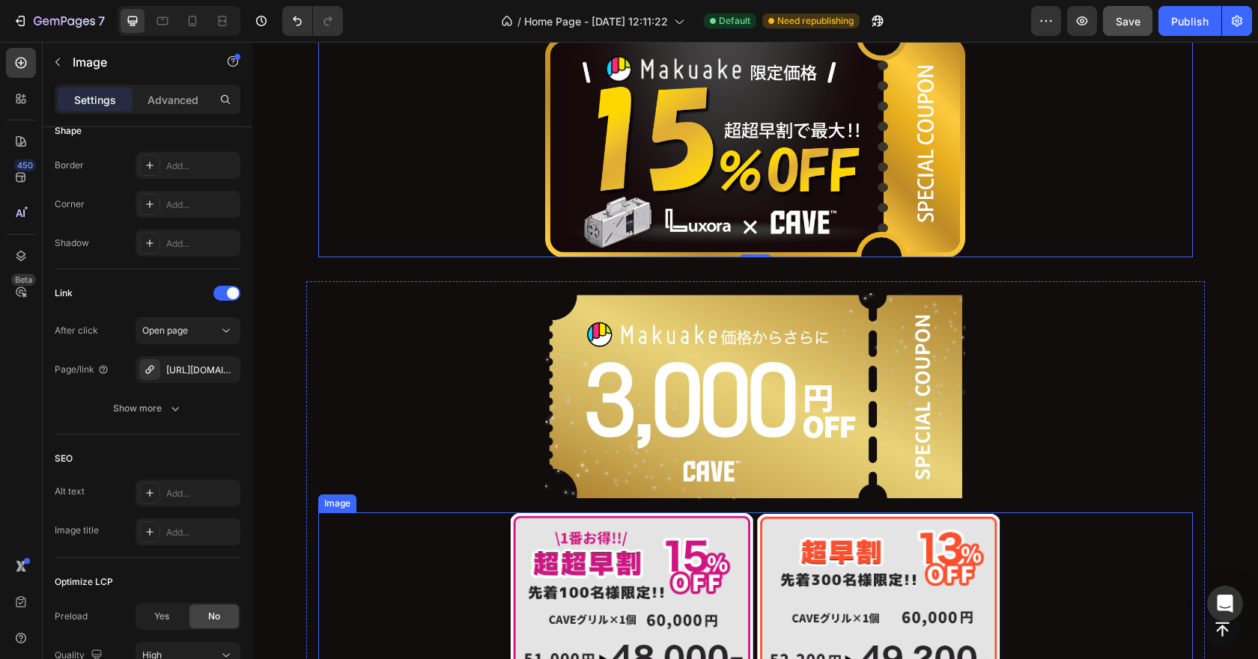
scroll to position [823, 0]
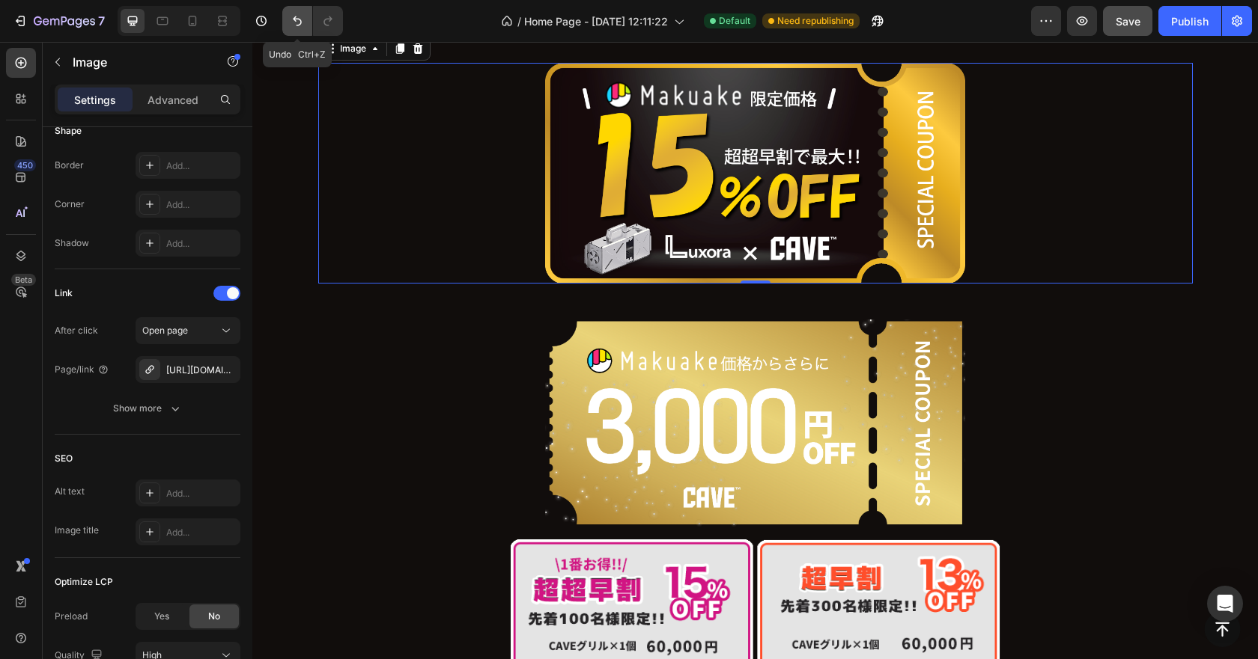
click at [293, 28] on button "Undo/Redo" at bounding box center [297, 21] width 30 height 30
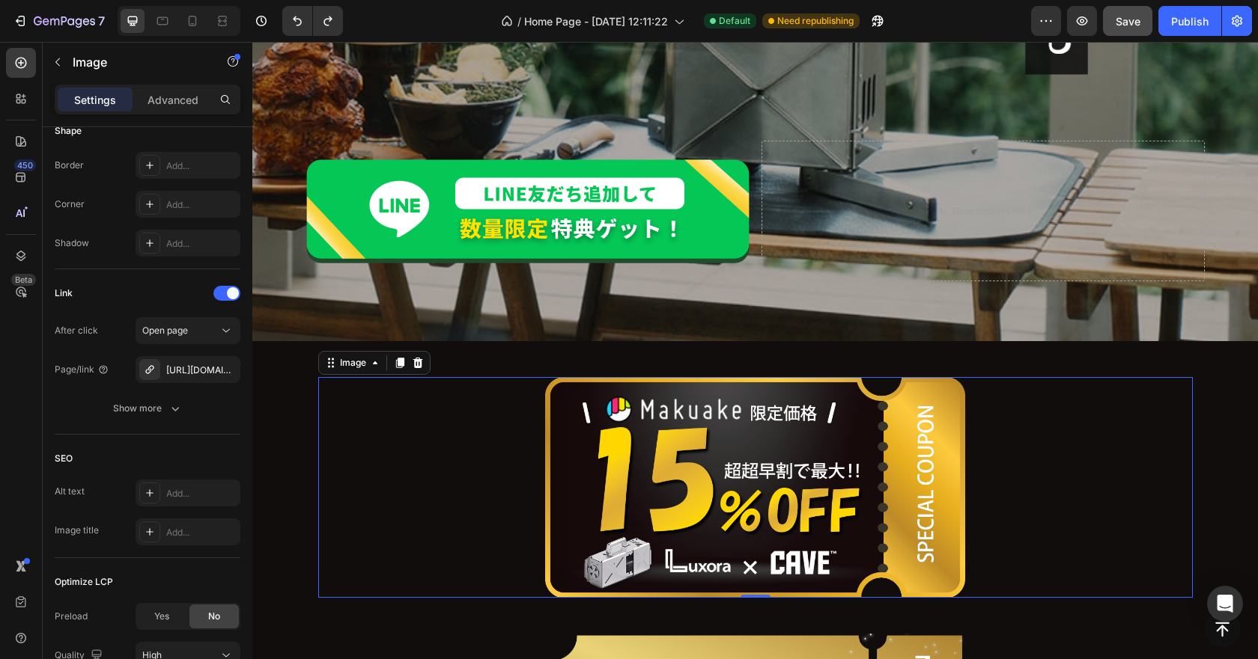
scroll to position [449, 0]
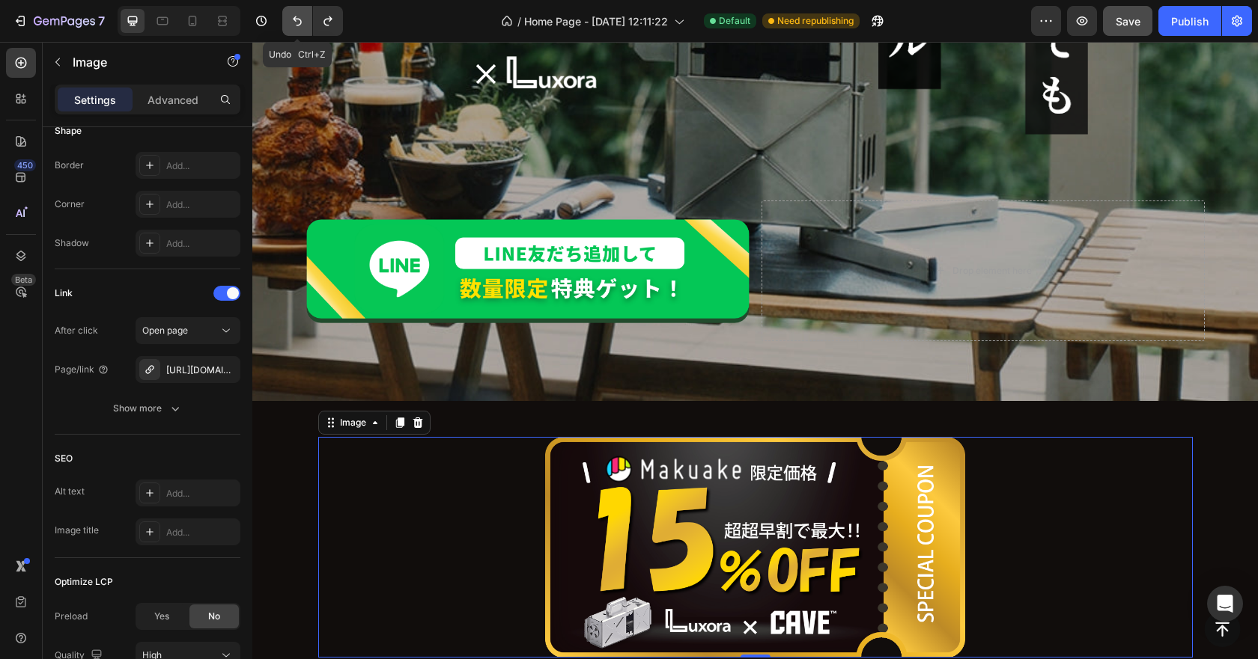
click at [307, 23] on button "Undo/Redo" at bounding box center [297, 21] width 30 height 30
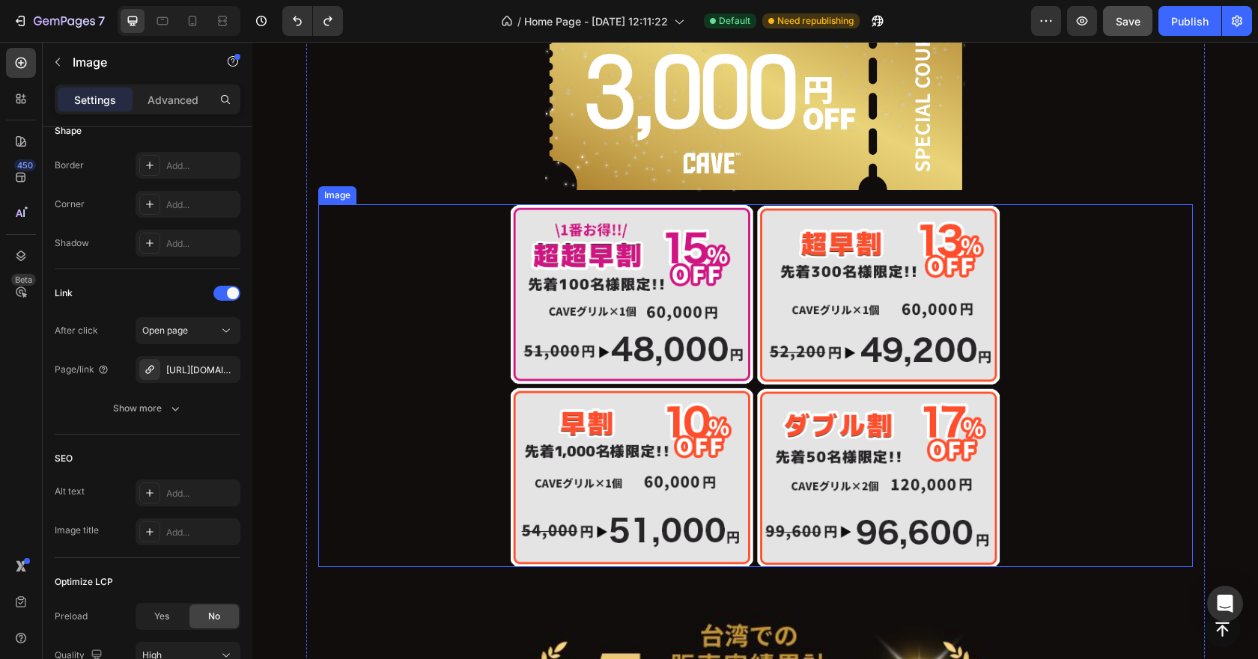
scroll to position [1647, 0]
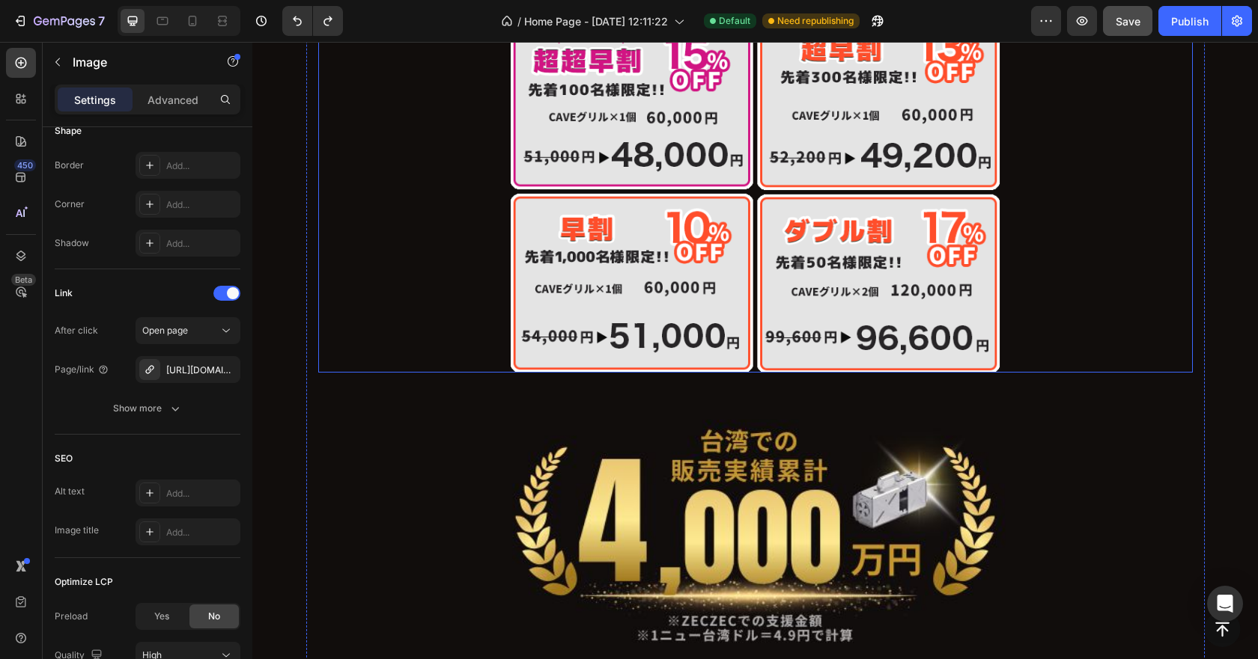
click at [905, 235] on img at bounding box center [755, 191] width 490 height 363
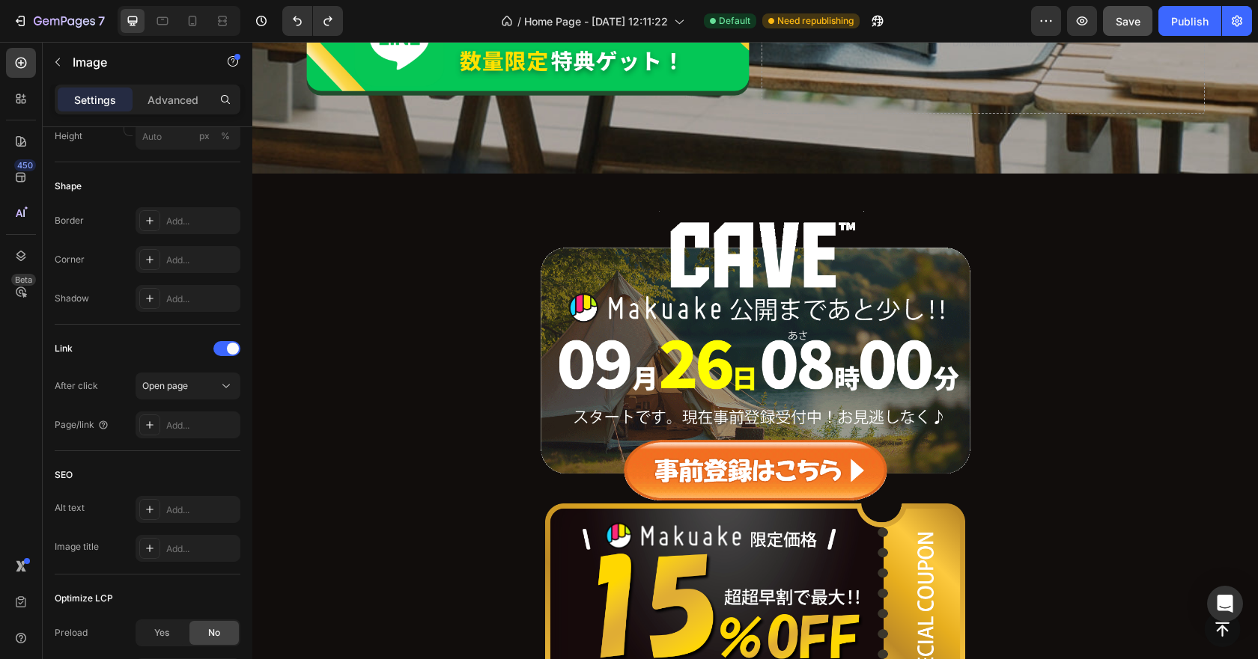
scroll to position [674, 0]
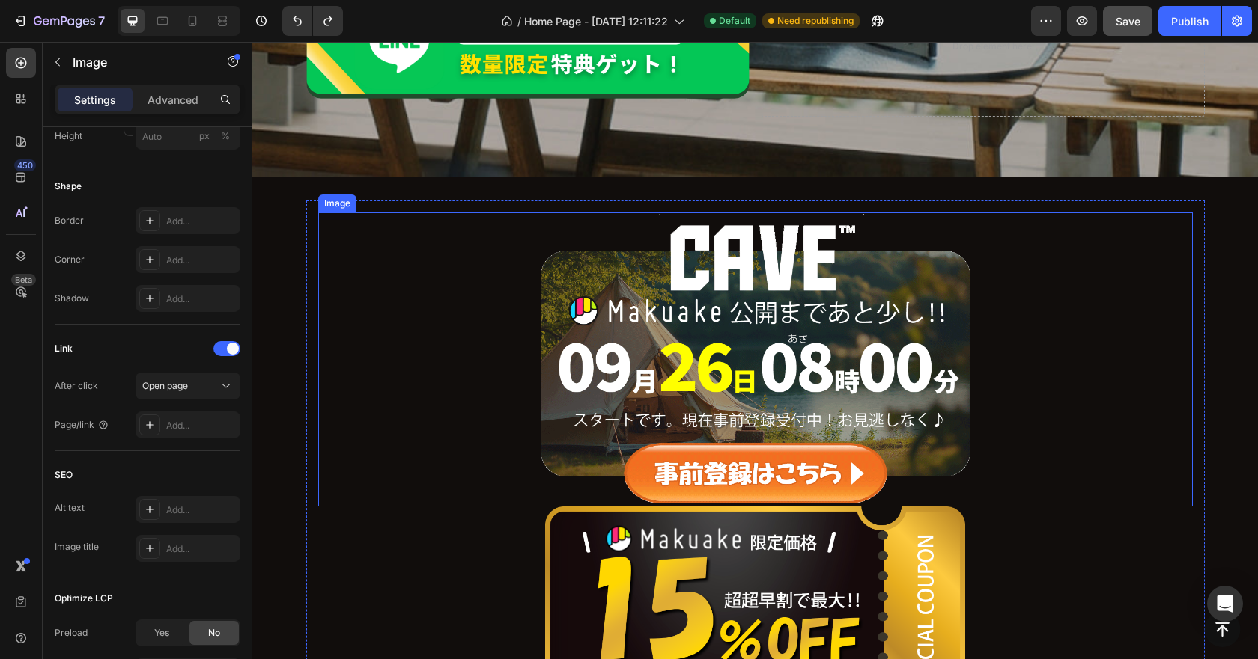
click at [767, 291] on img at bounding box center [755, 360] width 437 height 294
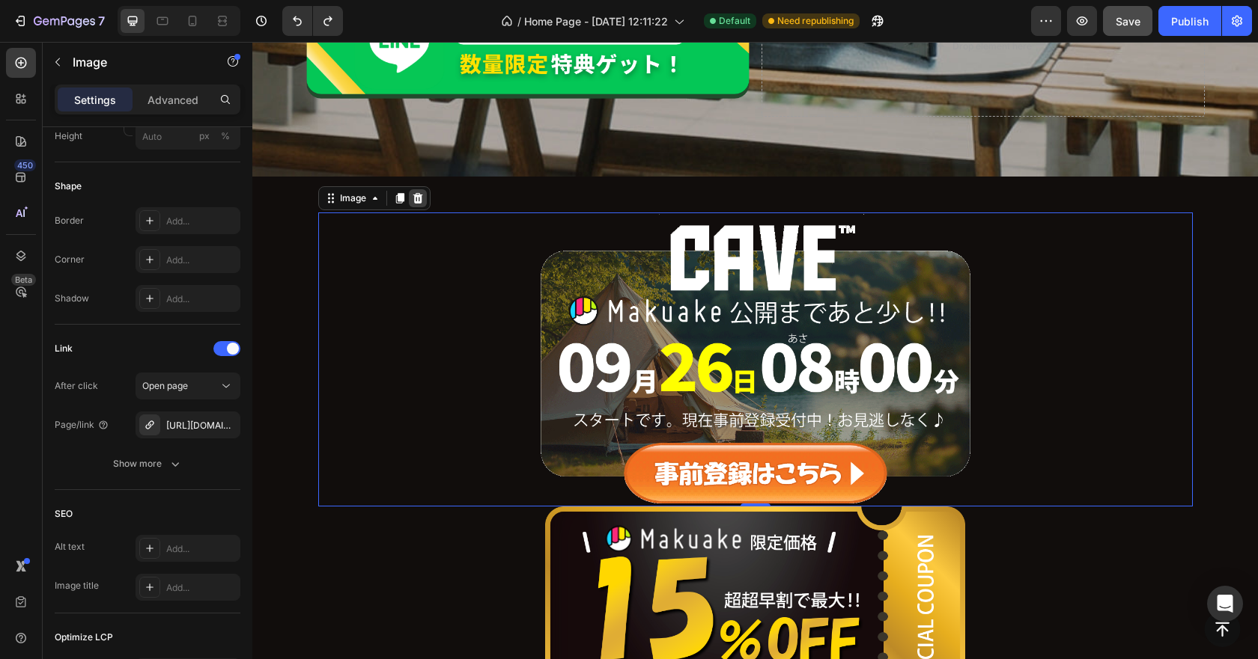
click at [409, 207] on div at bounding box center [418, 198] width 18 height 18
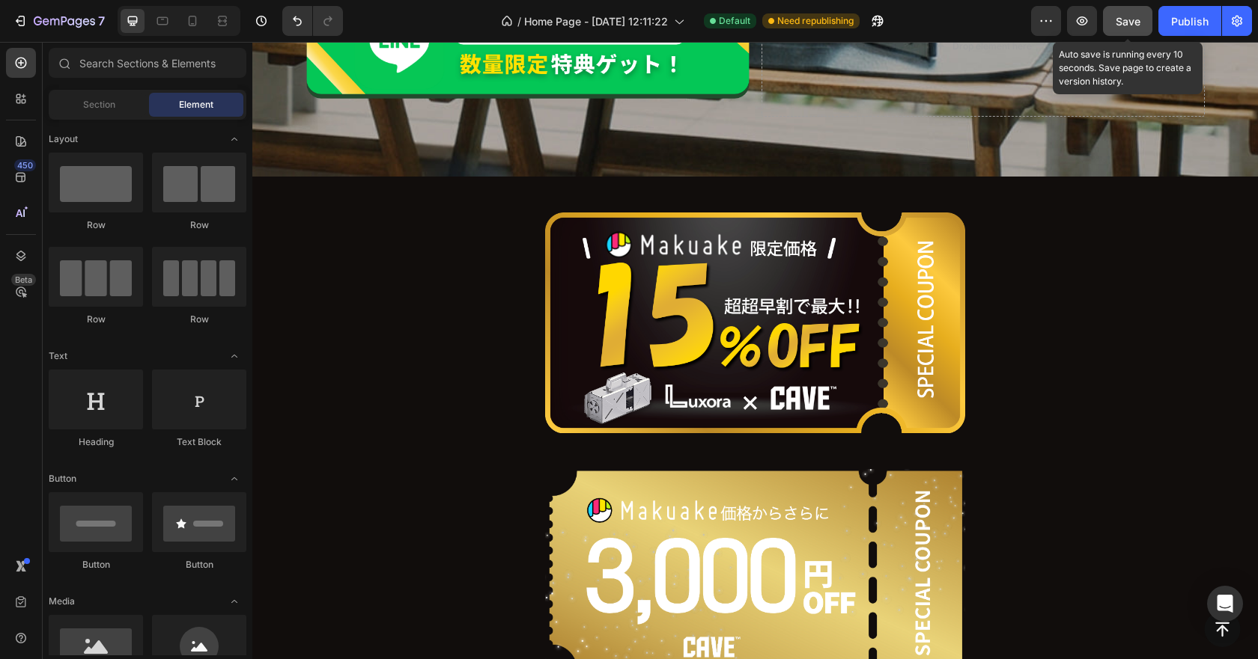
click at [1132, 28] on div "Save" at bounding box center [1127, 21] width 25 height 16
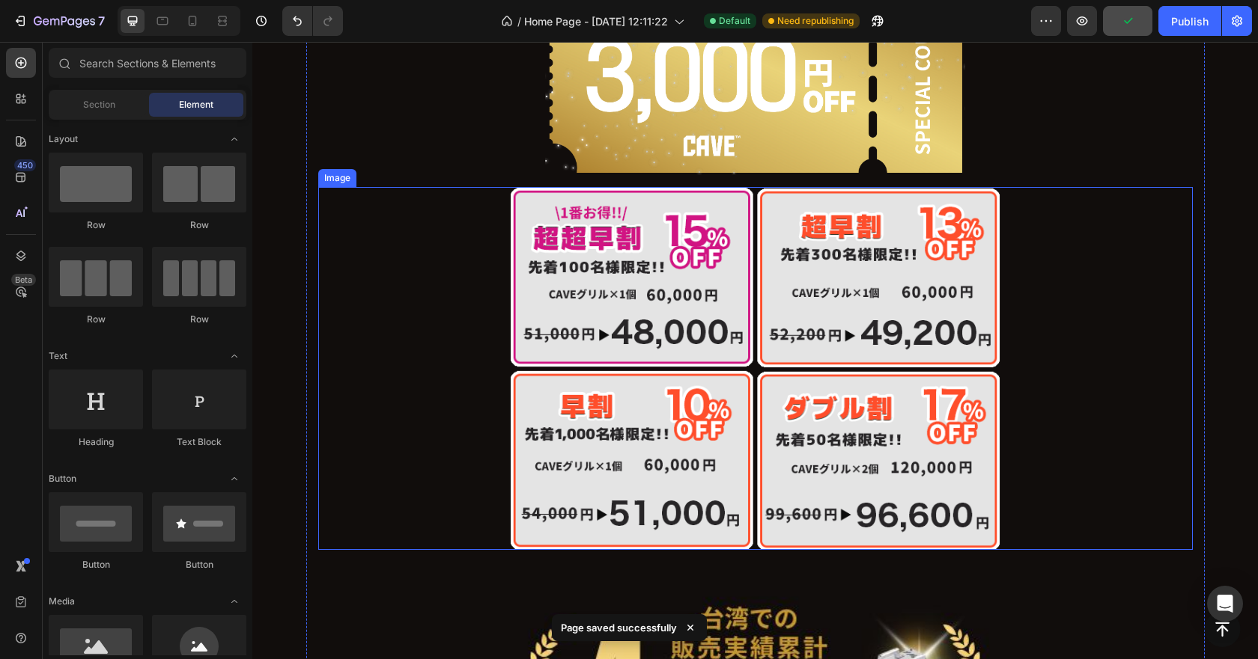
scroll to position [1347, 0]
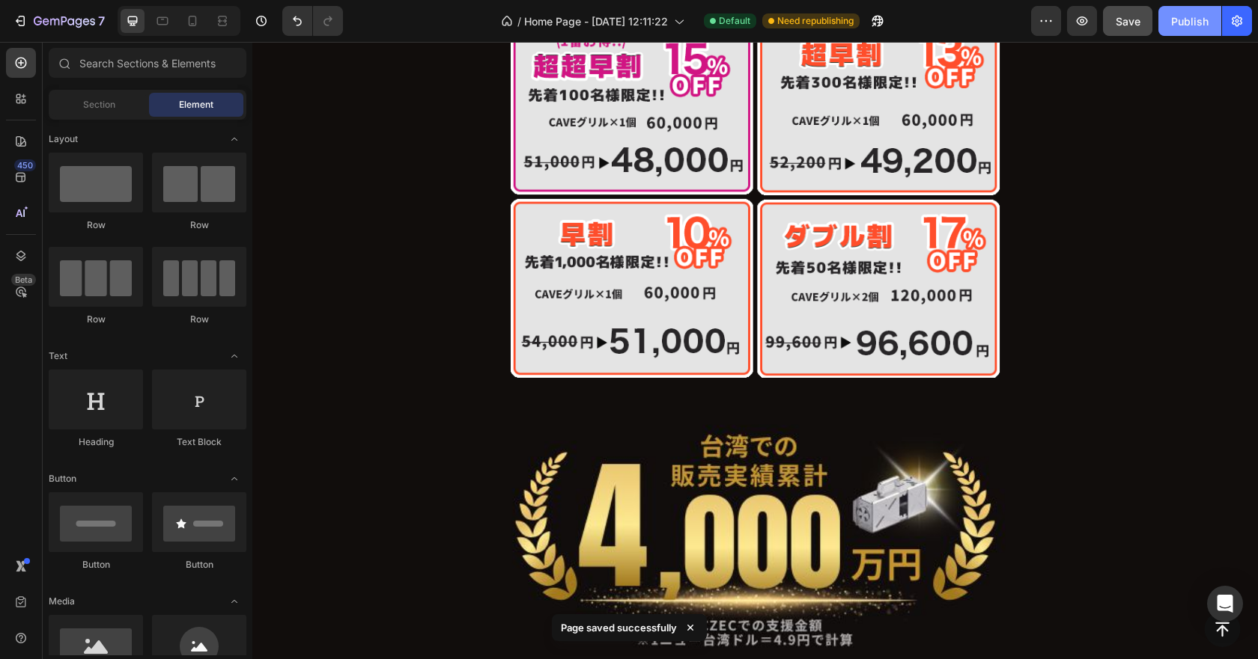
click at [1192, 23] on div "Publish" at bounding box center [1189, 21] width 37 height 16
